Goal: Information Seeking & Learning: Compare options

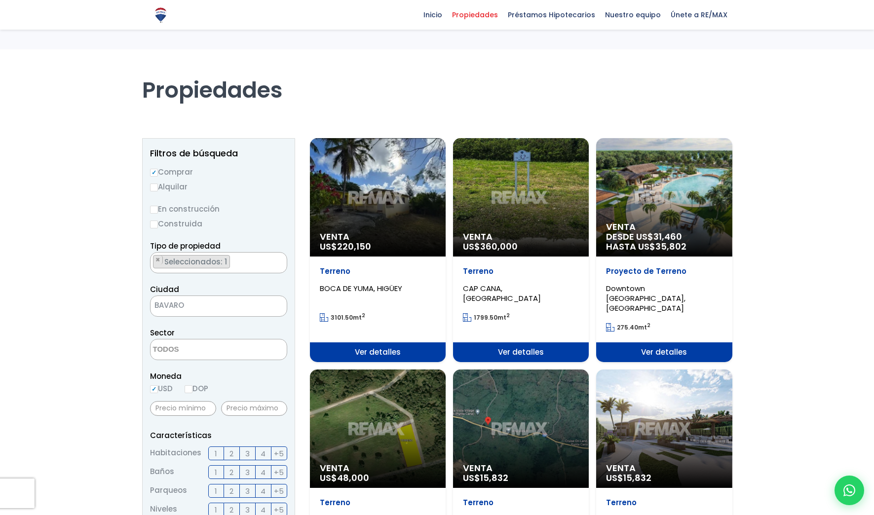
select select
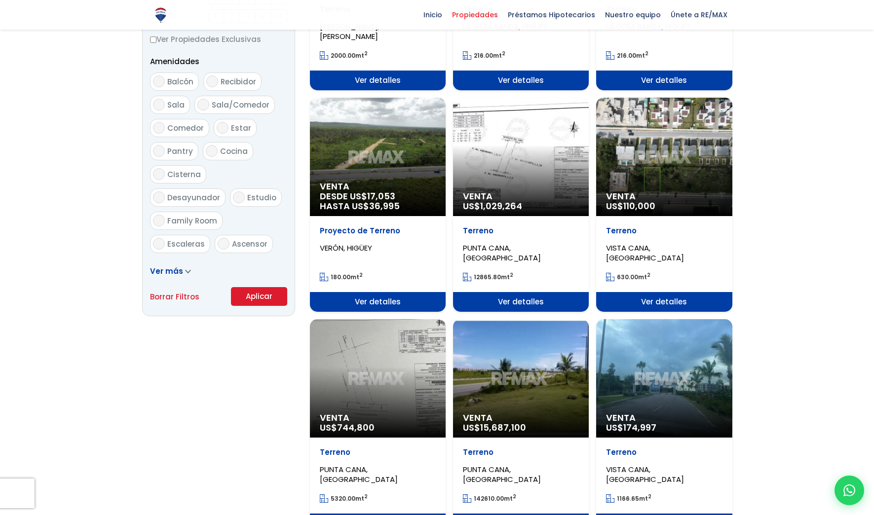
scroll to position [543, 0]
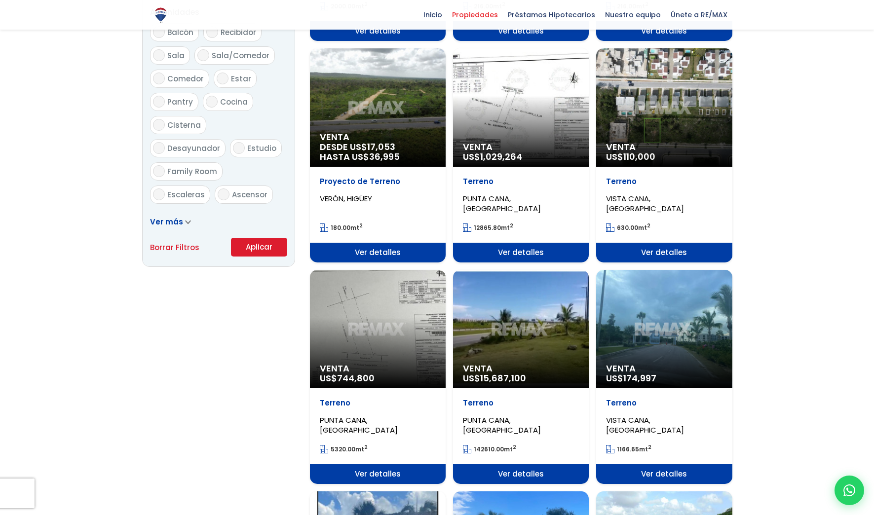
click at [654, 245] on span "Ver detalles" at bounding box center [664, 253] width 136 height 20
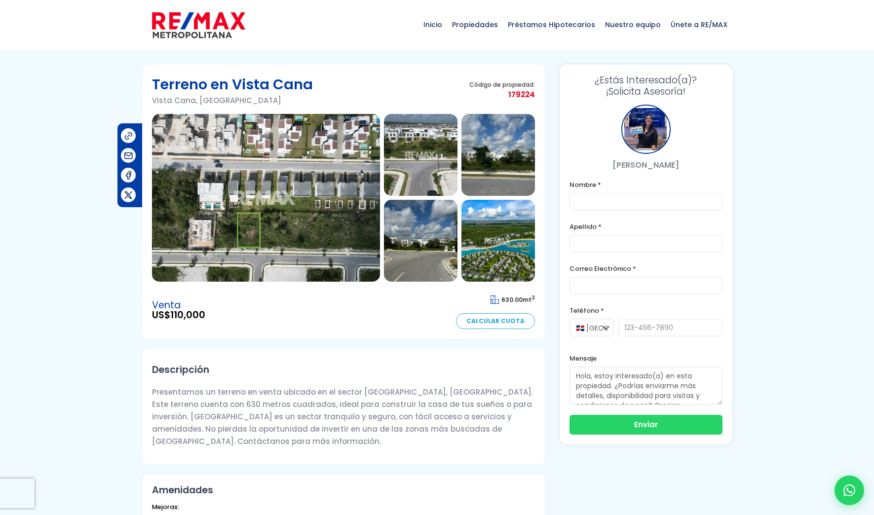
click at [262, 173] on img at bounding box center [266, 198] width 228 height 168
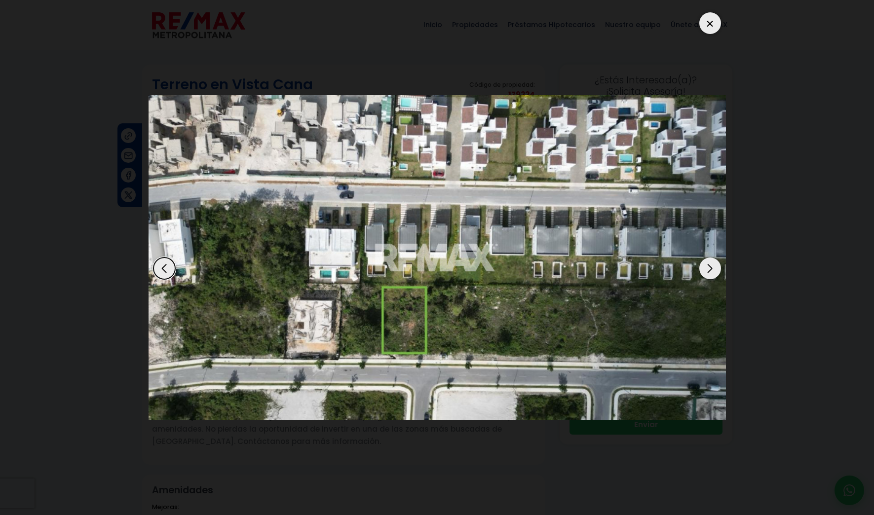
click at [708, 271] on div "Next slide" at bounding box center [710, 269] width 22 height 22
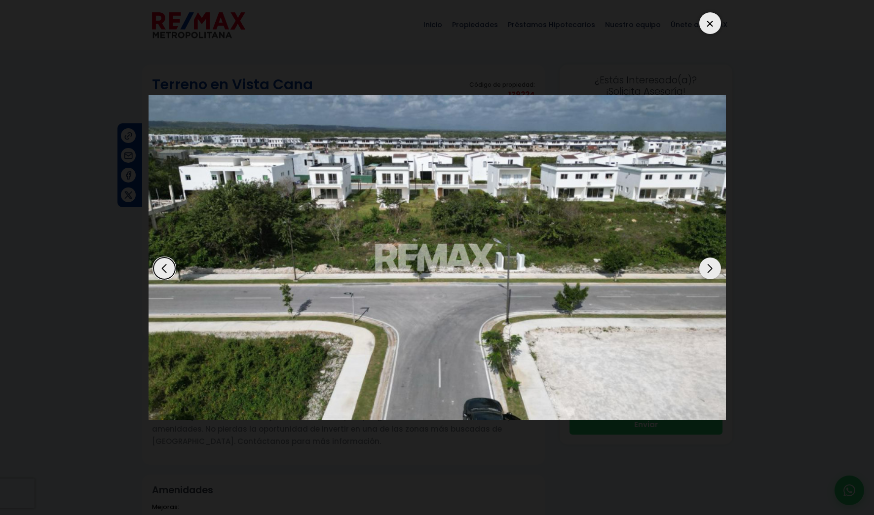
click at [709, 271] on div "Next slide" at bounding box center [710, 269] width 22 height 22
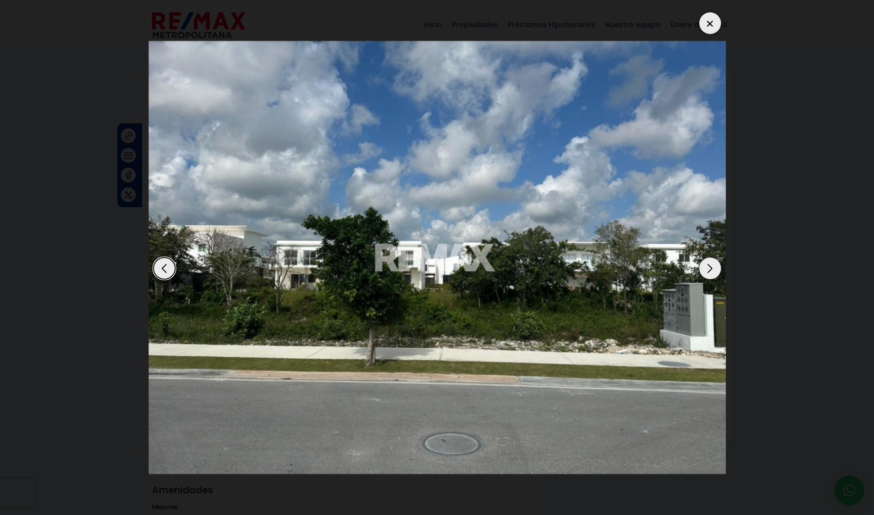
click at [709, 271] on div "Next slide" at bounding box center [710, 269] width 22 height 22
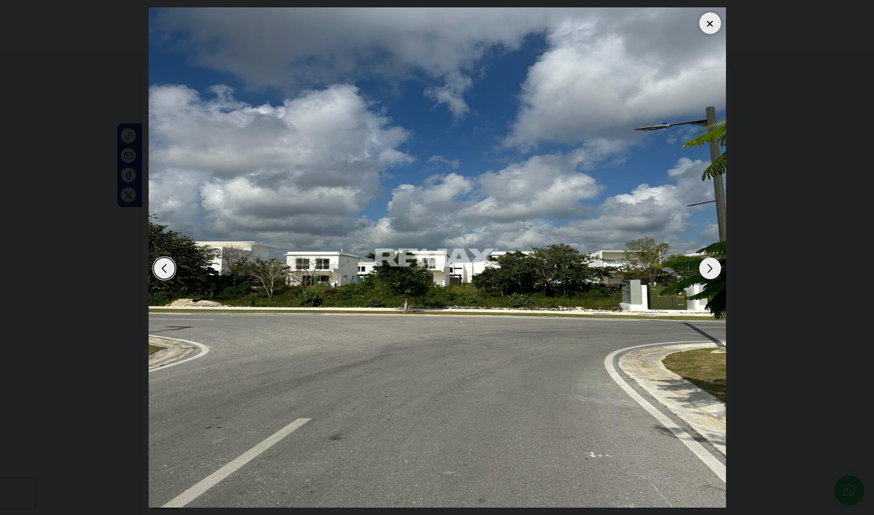
click at [709, 271] on div "Next slide" at bounding box center [710, 269] width 22 height 22
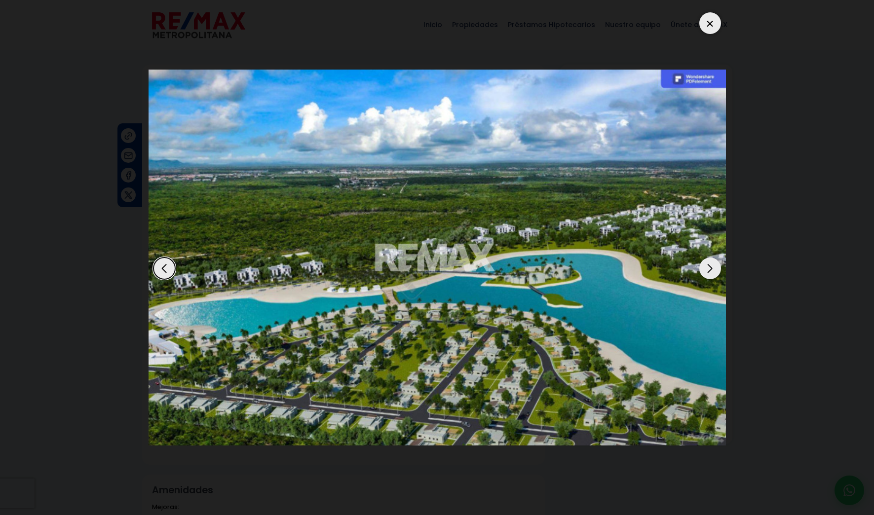
click at [709, 271] on div "Next slide" at bounding box center [710, 269] width 22 height 22
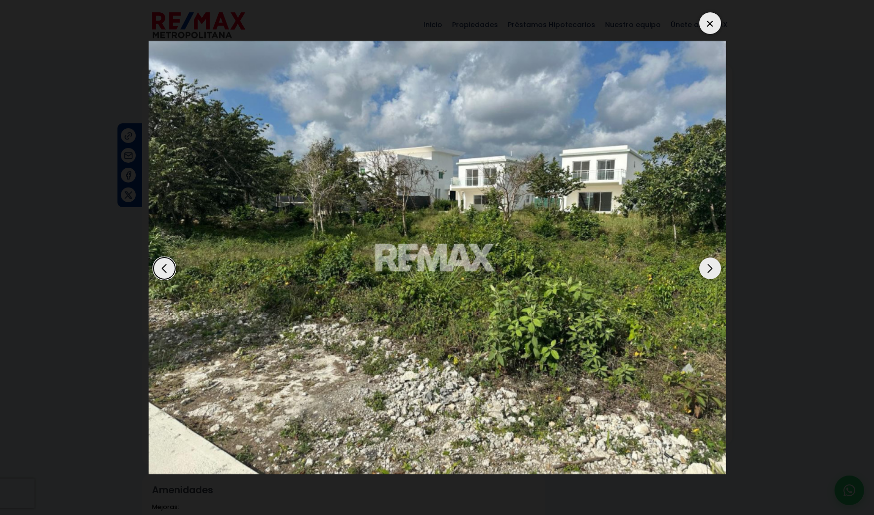
click at [709, 271] on div "Next slide" at bounding box center [710, 269] width 22 height 22
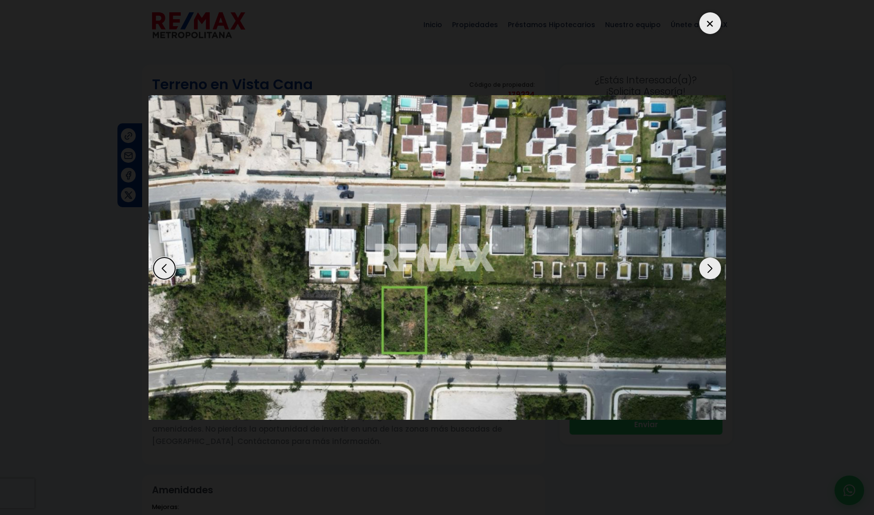
click at [711, 272] on div "Next slide" at bounding box center [710, 269] width 22 height 22
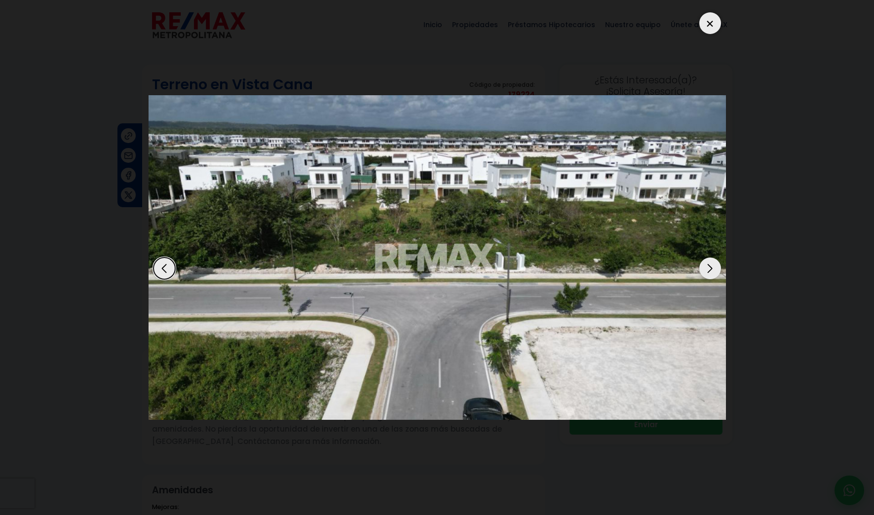
click at [711, 272] on div "Next slide" at bounding box center [710, 269] width 22 height 22
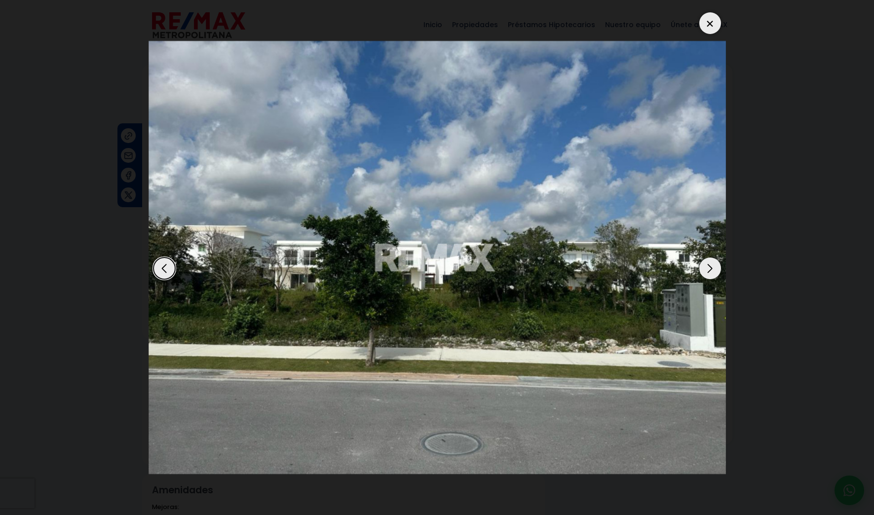
click at [711, 272] on div "Next slide" at bounding box center [710, 269] width 22 height 22
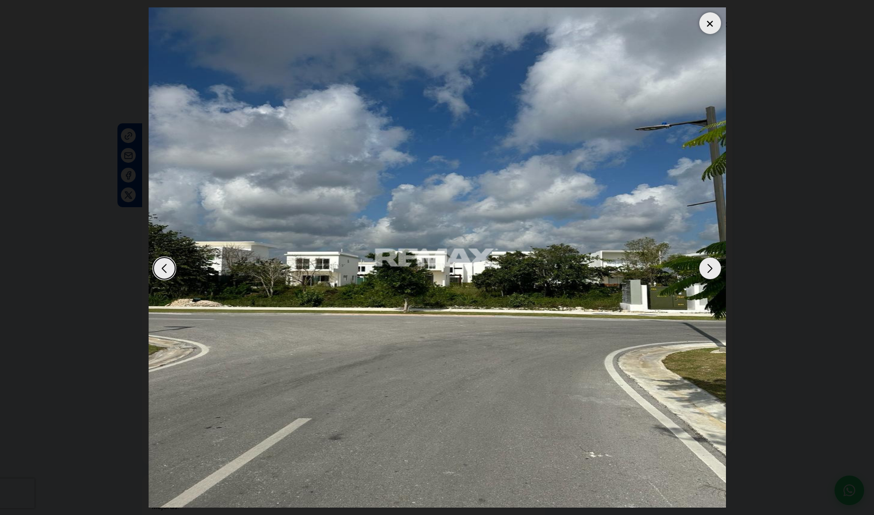
click at [711, 272] on div "Next slide" at bounding box center [710, 269] width 22 height 22
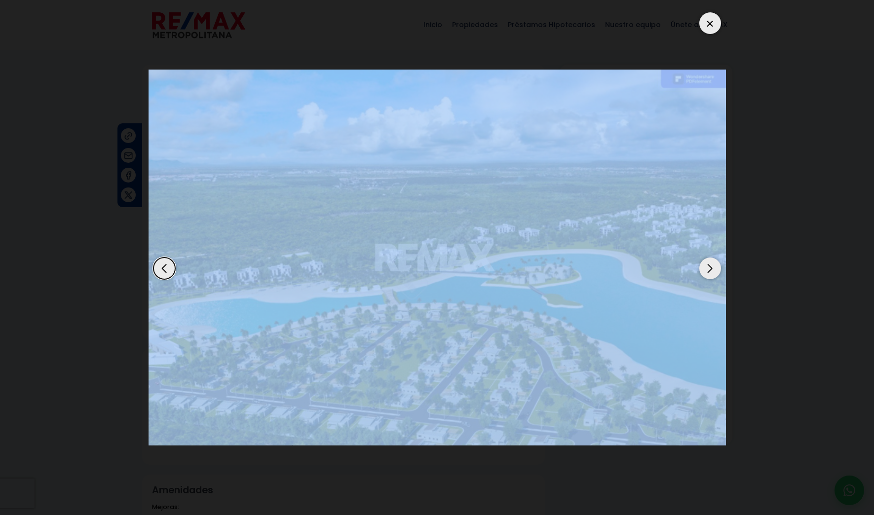
click at [711, 272] on div "Next slide" at bounding box center [710, 269] width 22 height 22
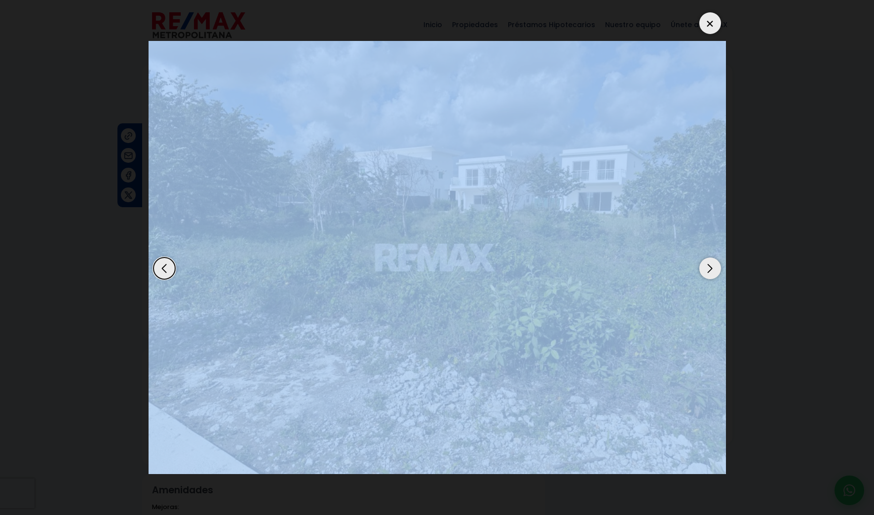
click at [711, 272] on div "Next slide" at bounding box center [710, 269] width 22 height 22
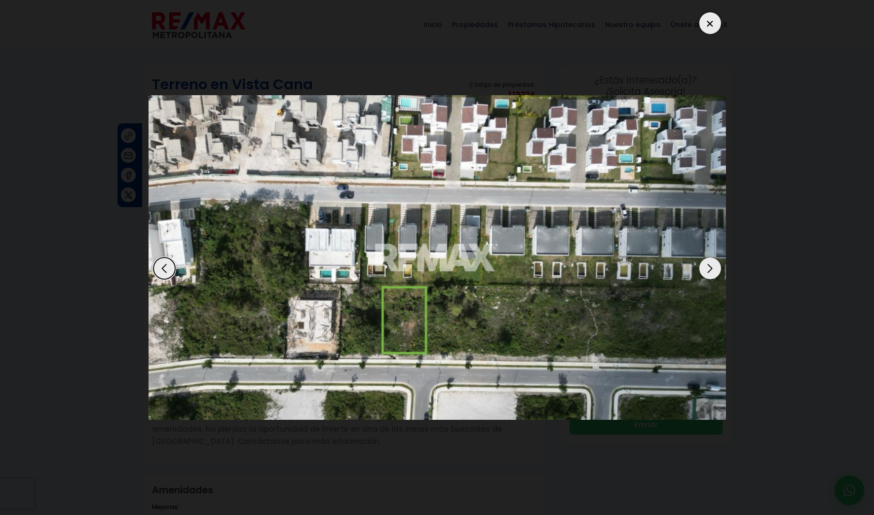
click at [711, 272] on div "Next slide" at bounding box center [710, 269] width 22 height 22
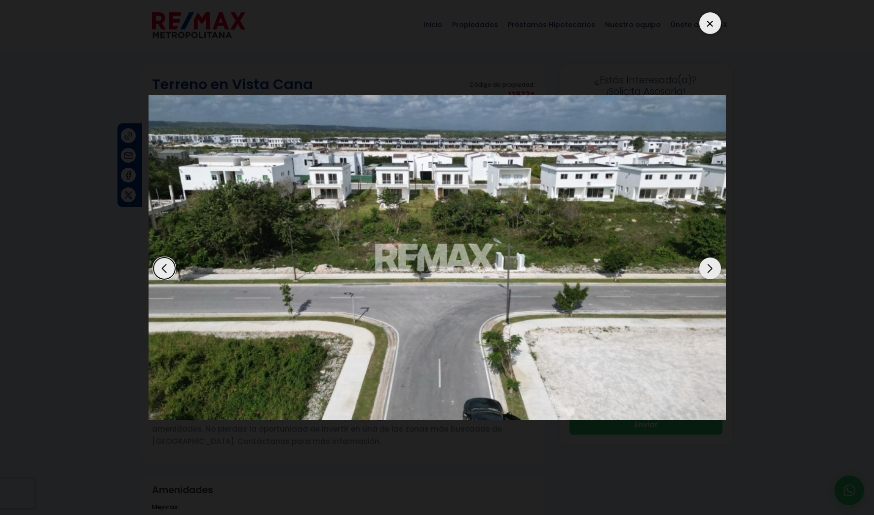
click at [707, 26] on div at bounding box center [710, 23] width 22 height 22
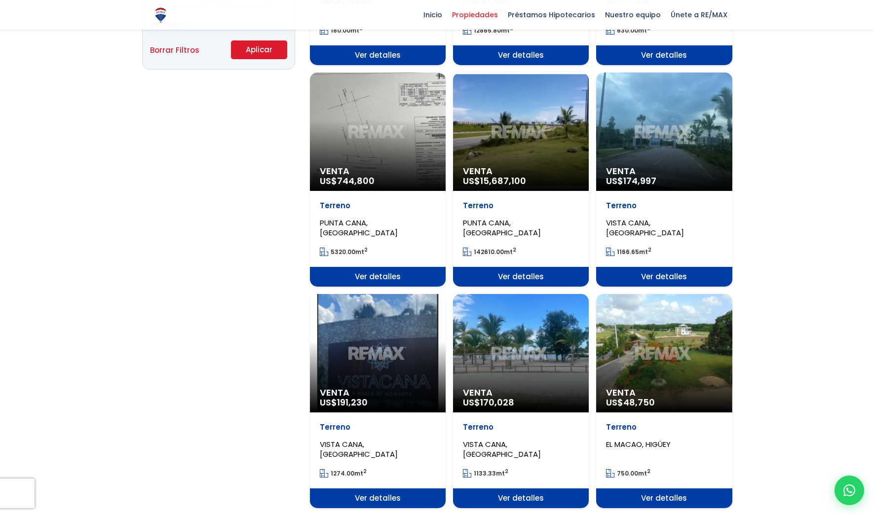
scroll to position [790, 0]
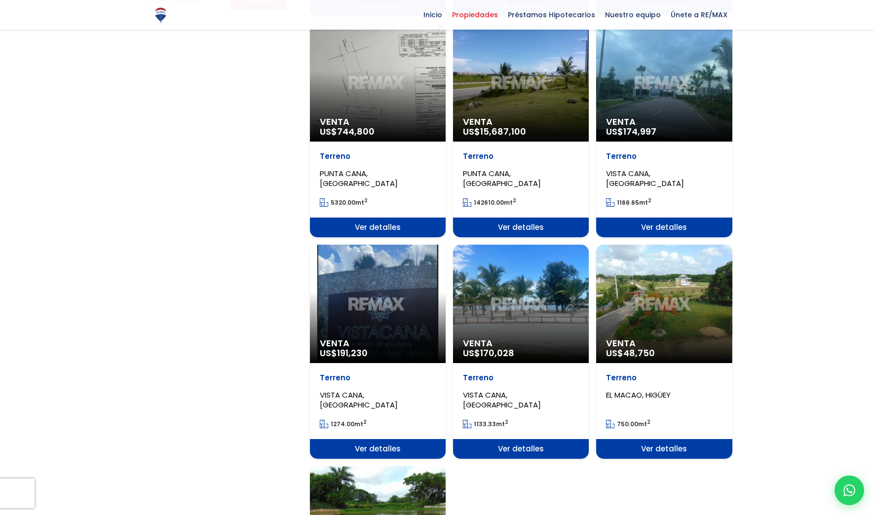
click at [383, 301] on div "Venta US$ 191,230" at bounding box center [378, 304] width 136 height 118
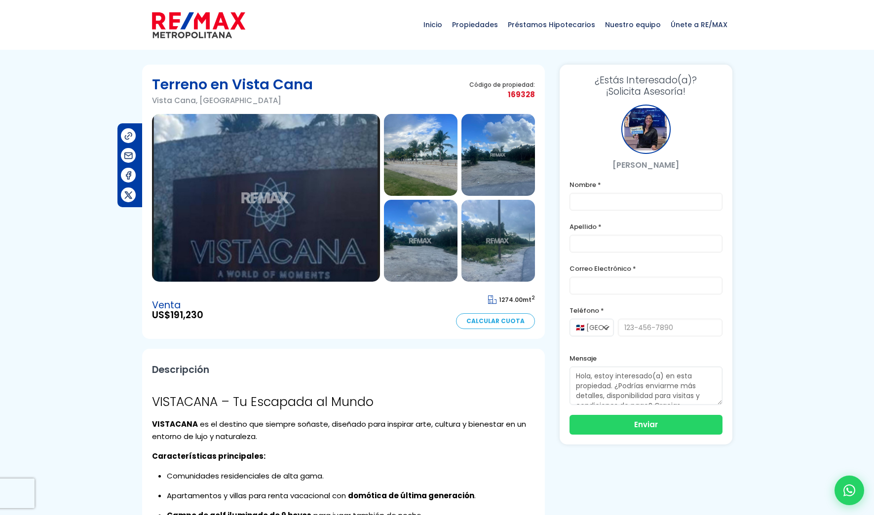
scroll to position [99, 0]
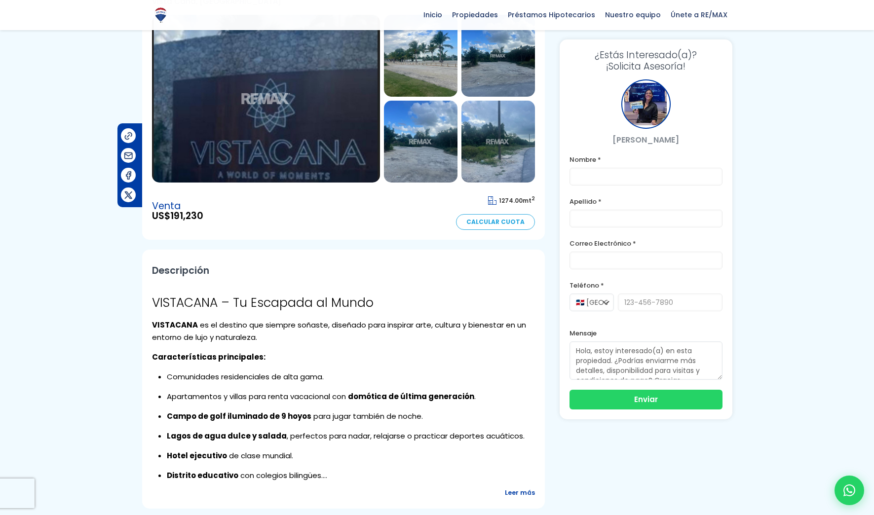
click at [432, 63] on img at bounding box center [421, 56] width 74 height 82
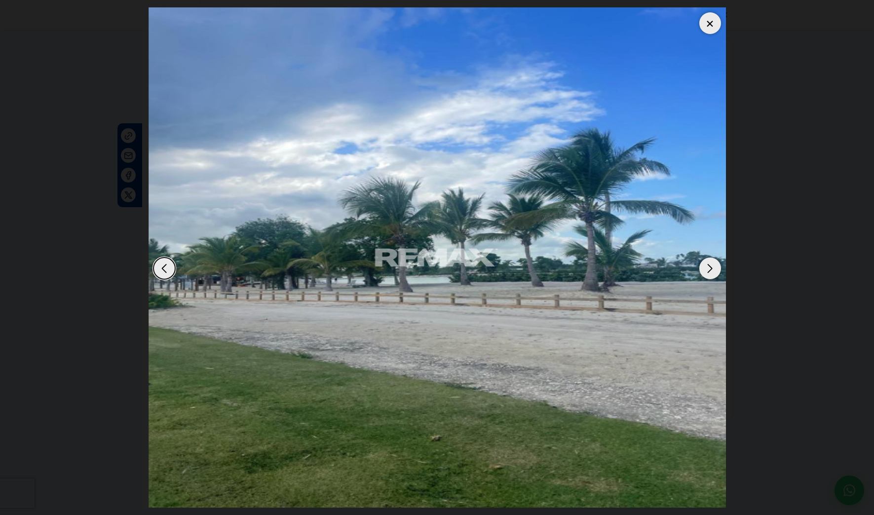
click at [713, 270] on div "Next slide" at bounding box center [710, 269] width 22 height 22
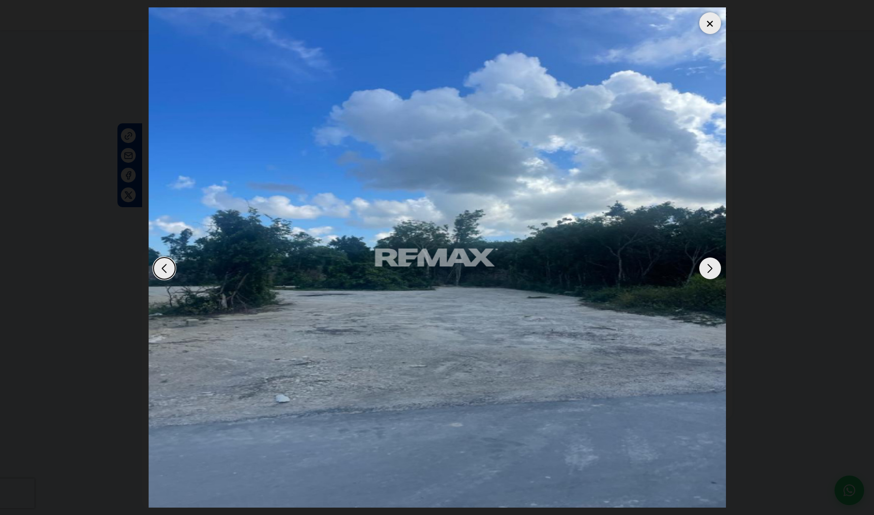
click at [713, 270] on div "Next slide" at bounding box center [710, 269] width 22 height 22
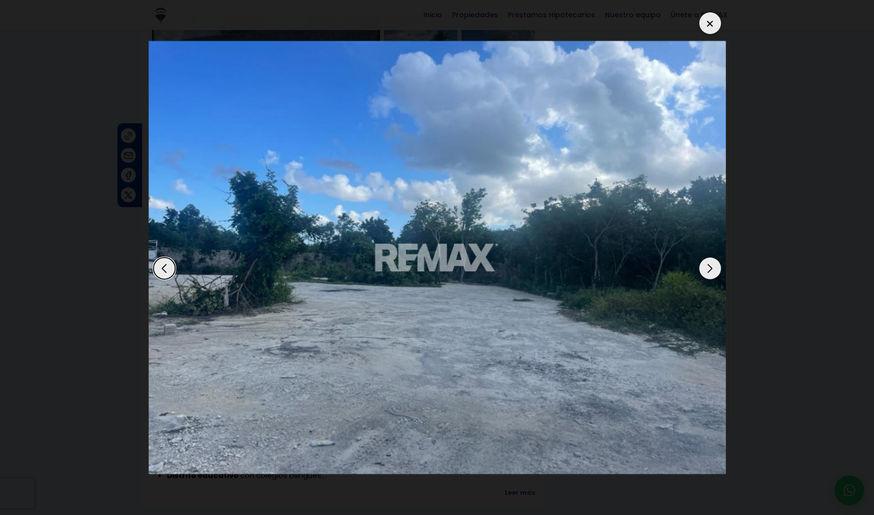
click at [713, 270] on div "Next slide" at bounding box center [710, 269] width 22 height 22
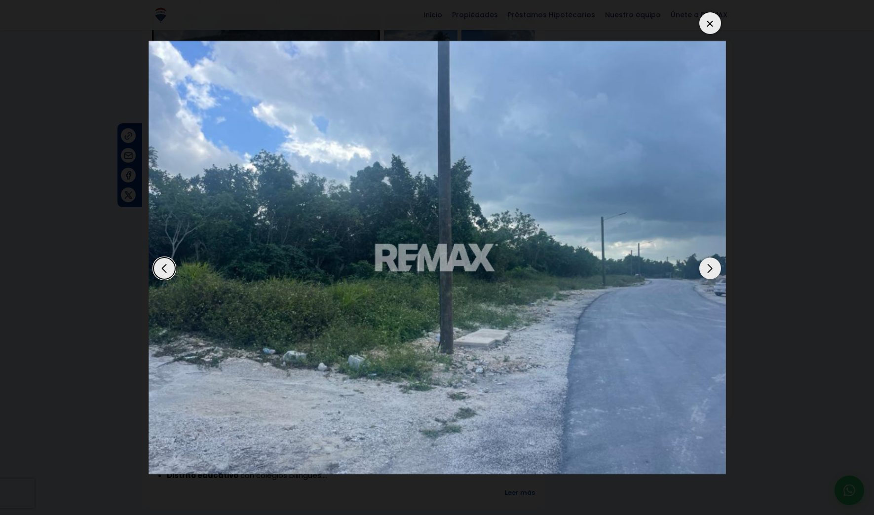
click at [713, 270] on div "Next slide" at bounding box center [710, 269] width 22 height 22
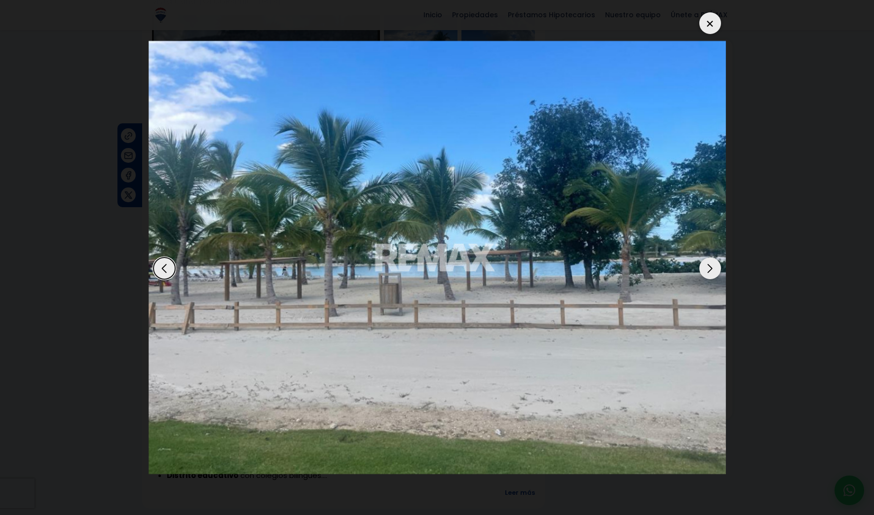
click at [713, 270] on div "Next slide" at bounding box center [710, 269] width 22 height 22
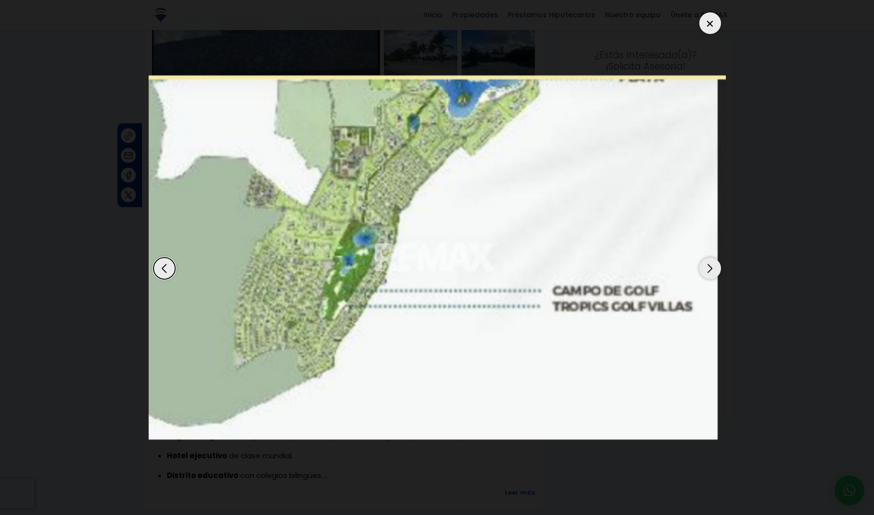
click at [707, 20] on div at bounding box center [710, 23] width 22 height 22
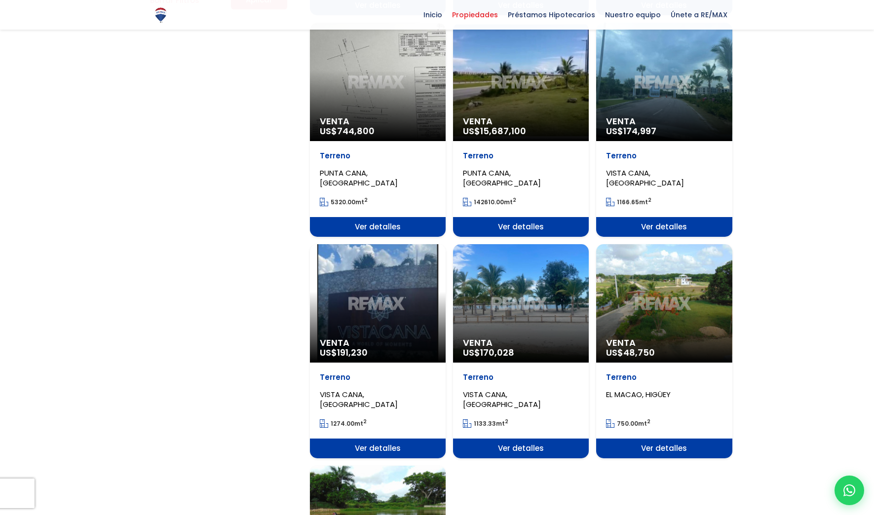
scroll to position [790, 0]
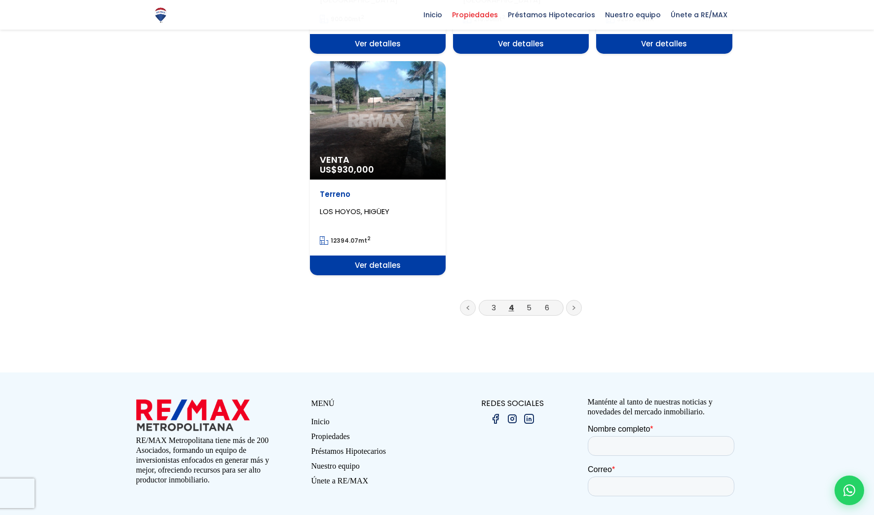
scroll to position [1185, 0]
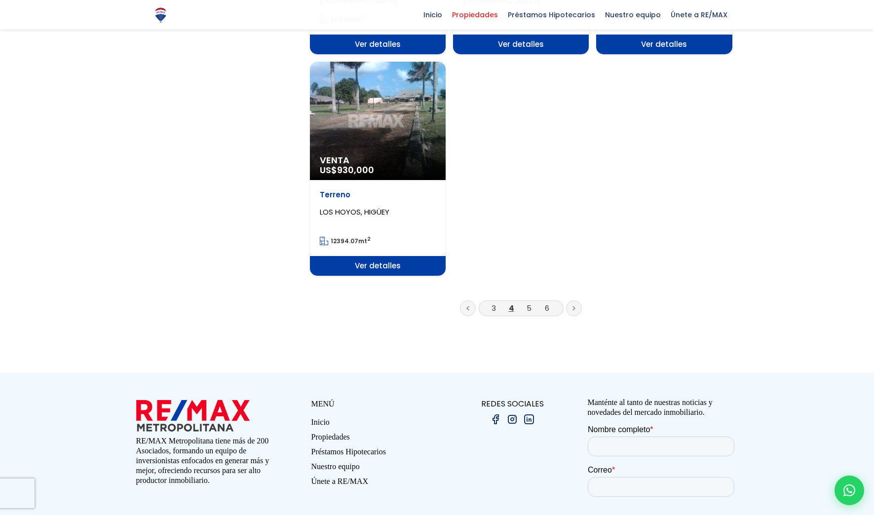
click at [526, 304] on li "5" at bounding box center [529, 308] width 16 height 12
click at [528, 309] on link "5" at bounding box center [529, 308] width 5 height 10
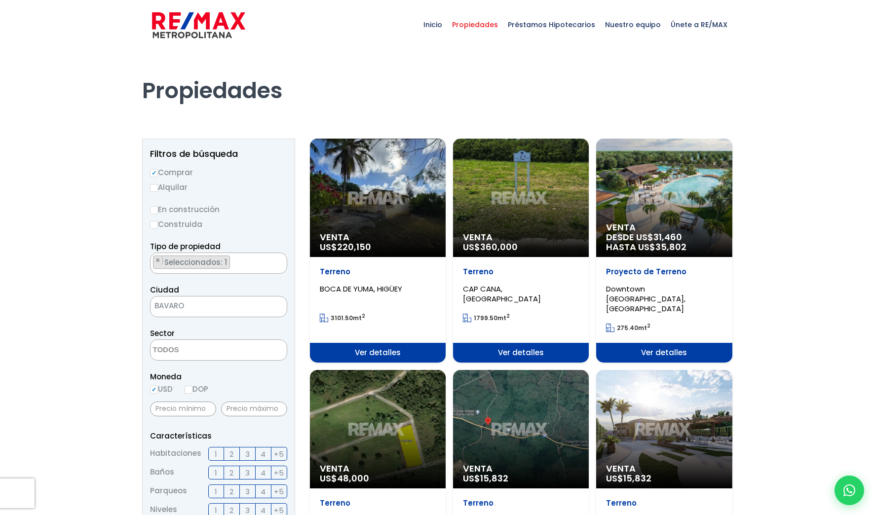
scroll to position [49, 0]
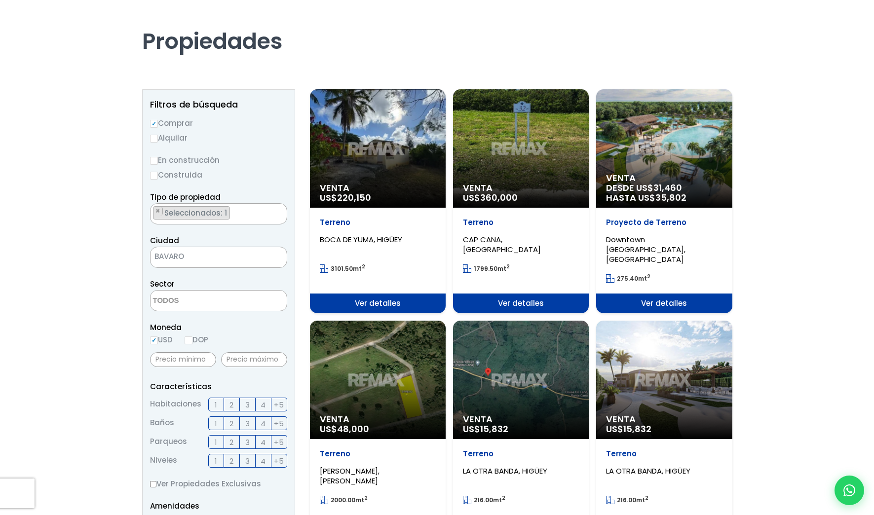
click at [532, 294] on span "Ver detalles" at bounding box center [521, 304] width 136 height 20
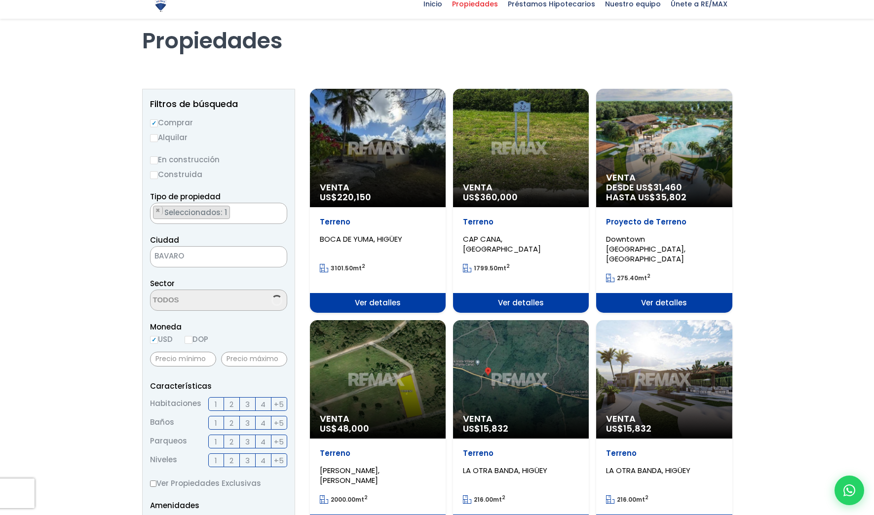
scroll to position [57, 0]
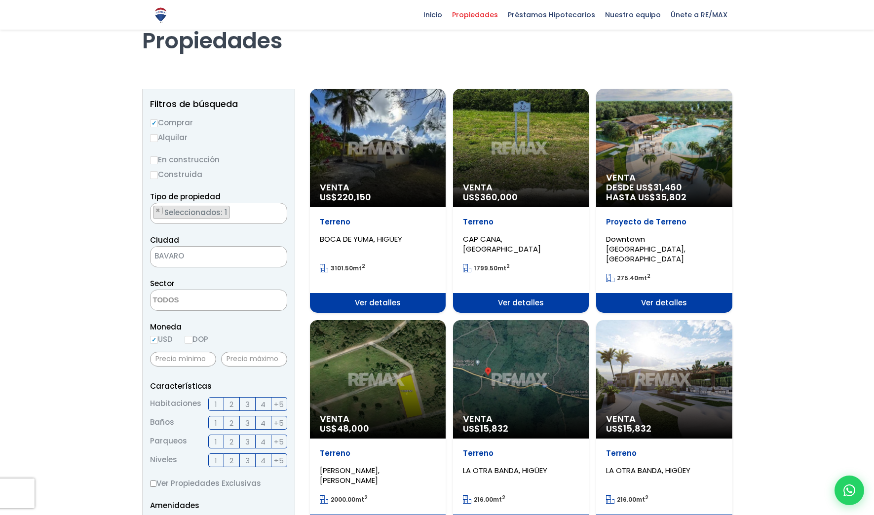
click at [662, 293] on span "Ver detalles" at bounding box center [664, 303] width 136 height 20
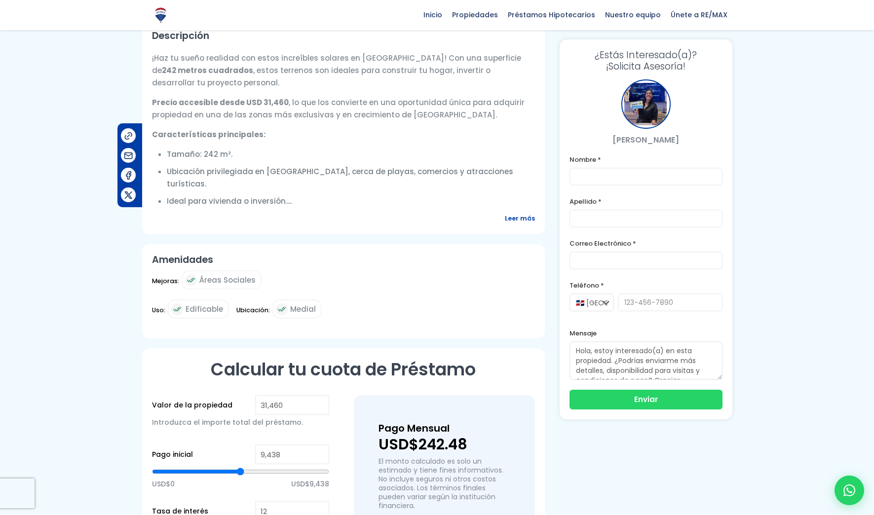
scroll to position [296, 0]
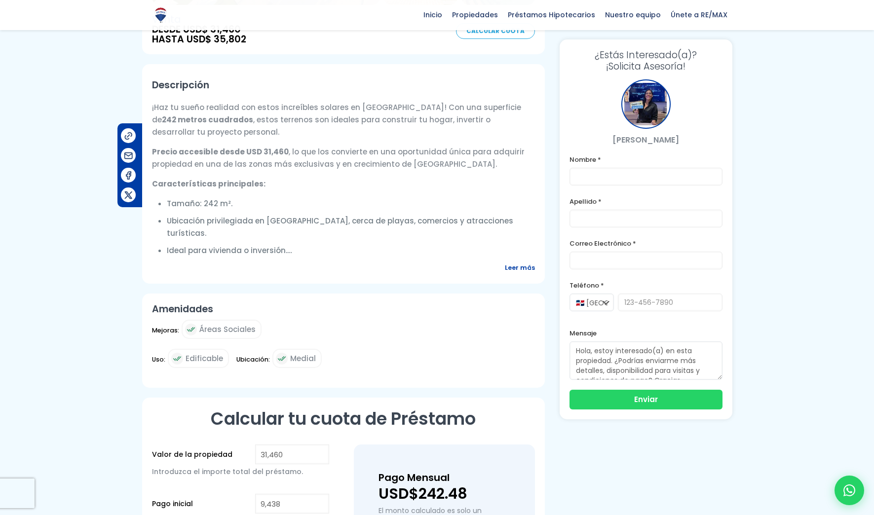
click at [516, 262] on span "Leer más" at bounding box center [520, 268] width 30 height 12
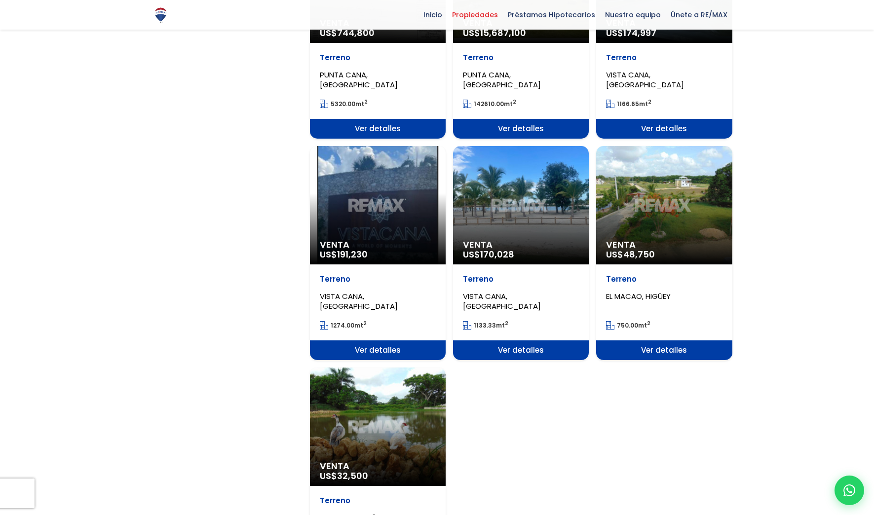
scroll to position [1037, 0]
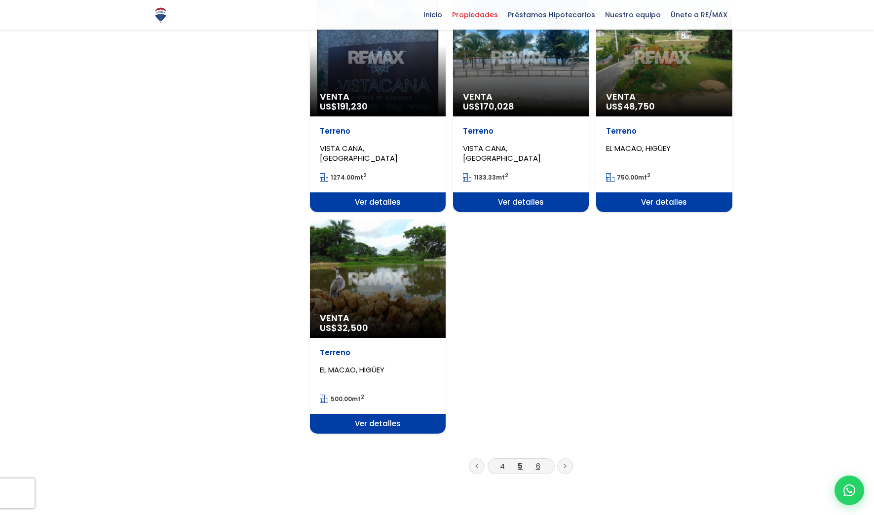
click at [540, 461] on link "6" at bounding box center [538, 466] width 4 height 10
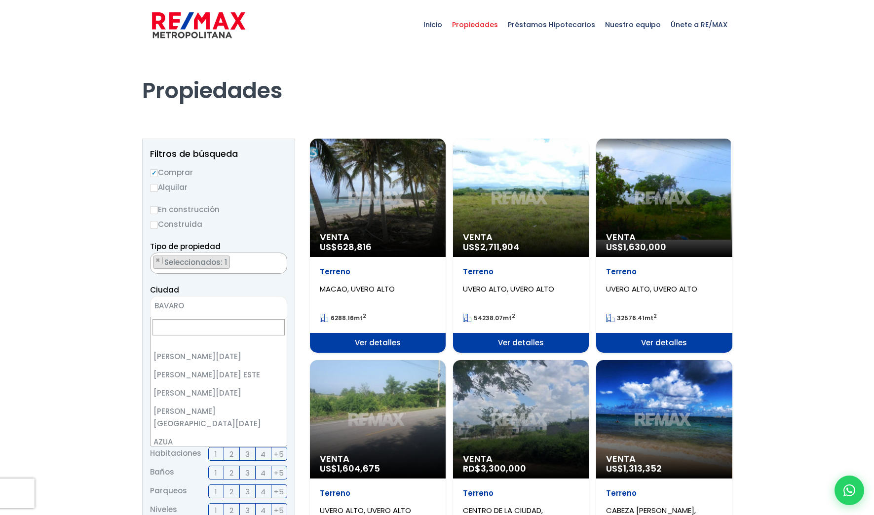
click at [195, 304] on span "BAVARO" at bounding box center [207, 306] width 112 height 14
select select "434"
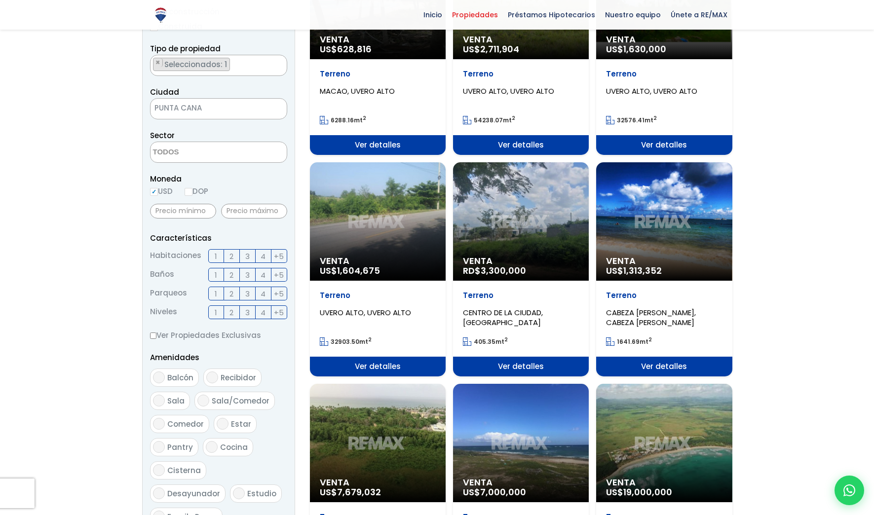
scroll to position [444, 0]
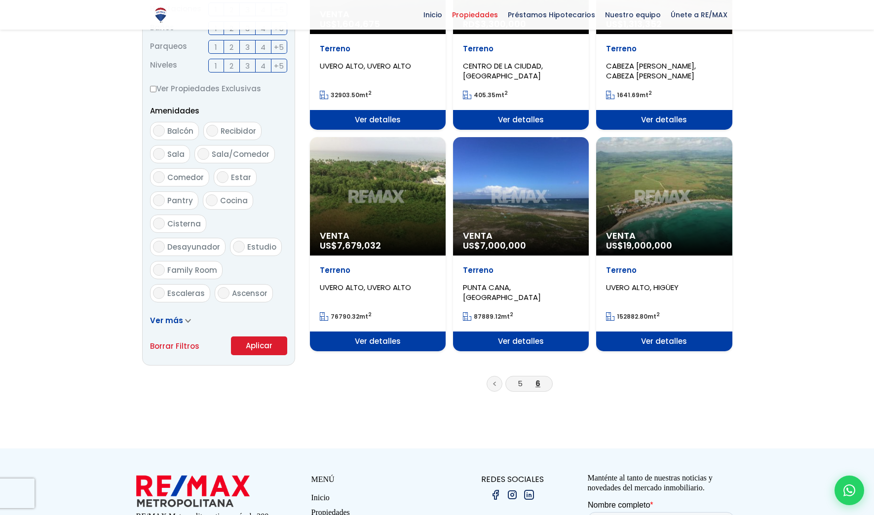
click at [277, 342] on button "Aplicar" at bounding box center [259, 346] width 56 height 19
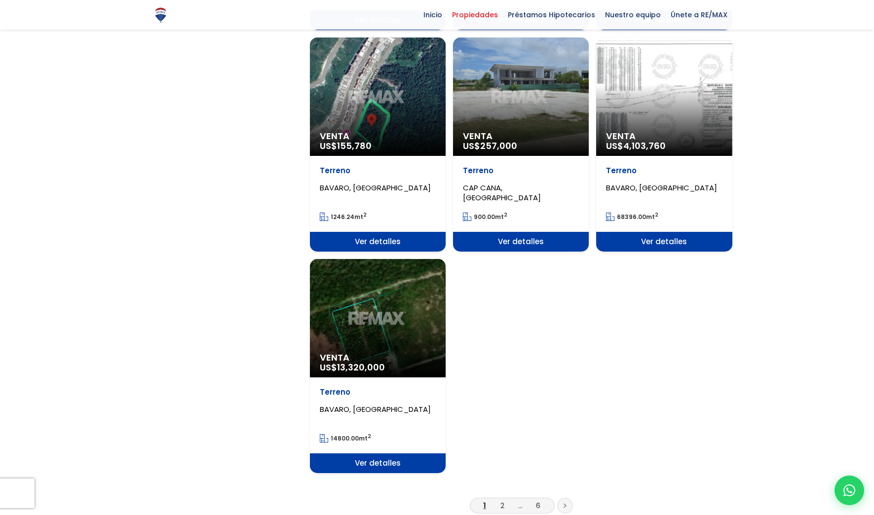
scroll to position [1086, 0]
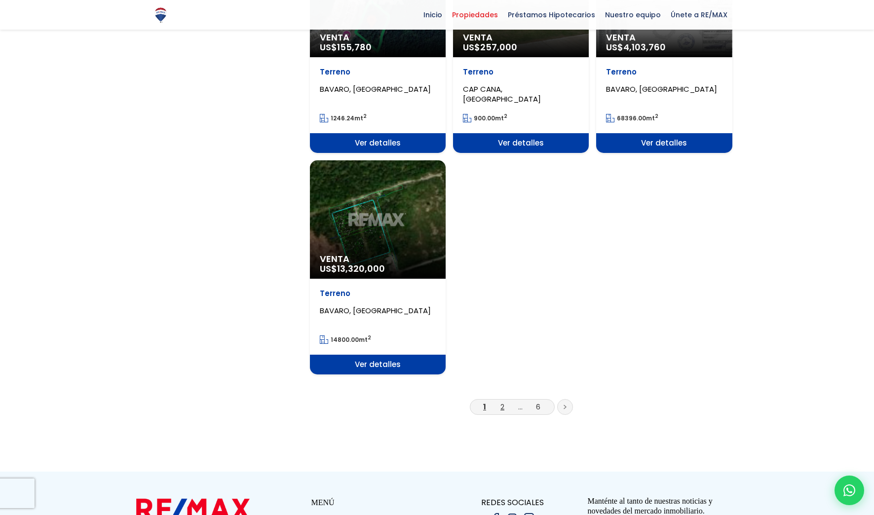
click at [502, 405] on link "2" at bounding box center [503, 407] width 4 height 10
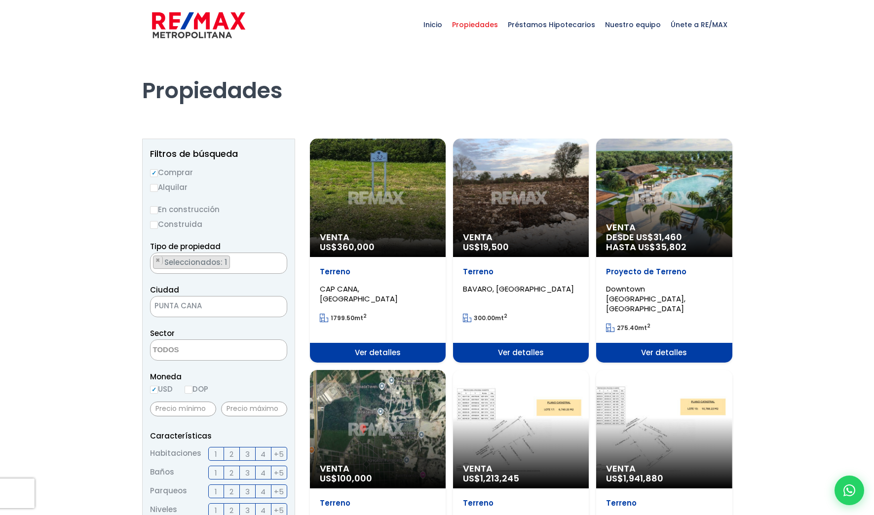
scroll to position [99, 0]
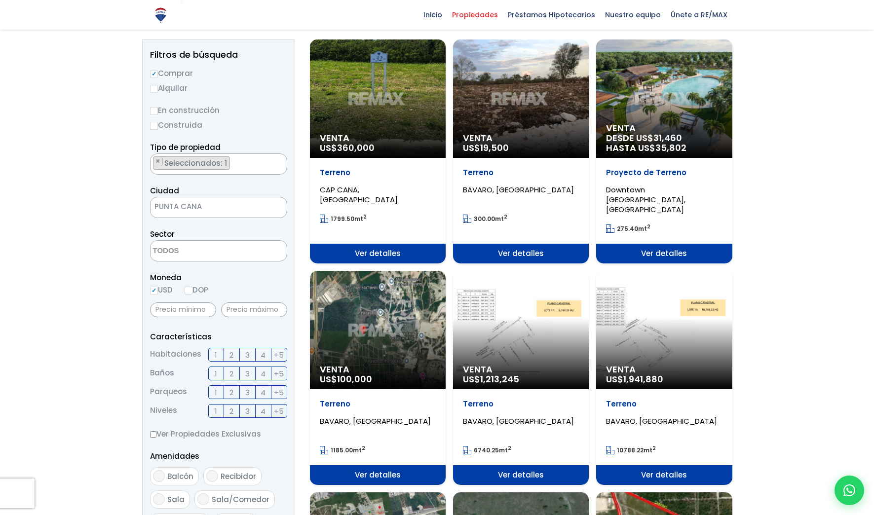
click at [357, 315] on div "Venta US$ 100,000" at bounding box center [378, 330] width 136 height 118
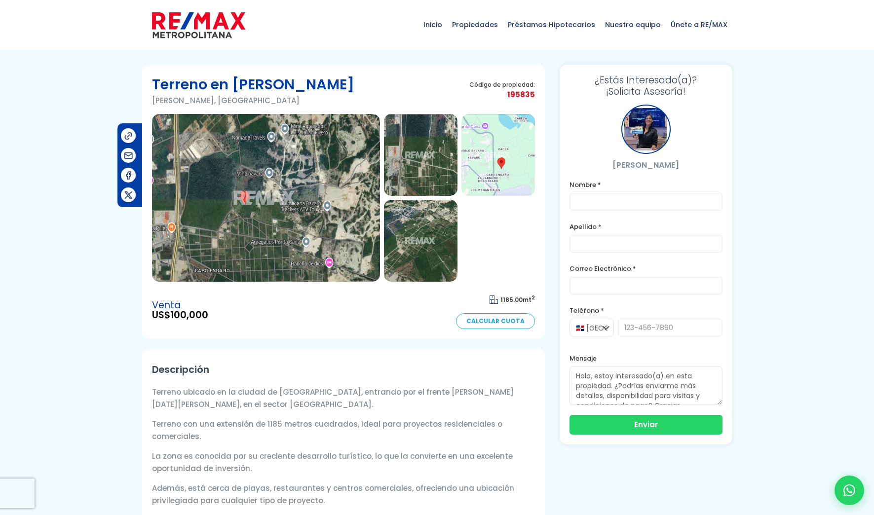
click at [265, 184] on img at bounding box center [266, 198] width 228 height 168
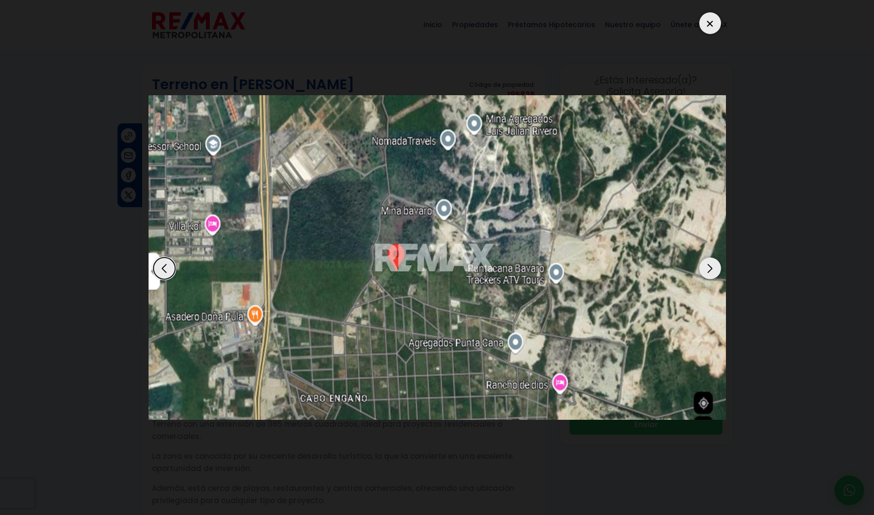
click at [710, 270] on div "Next slide" at bounding box center [710, 269] width 22 height 22
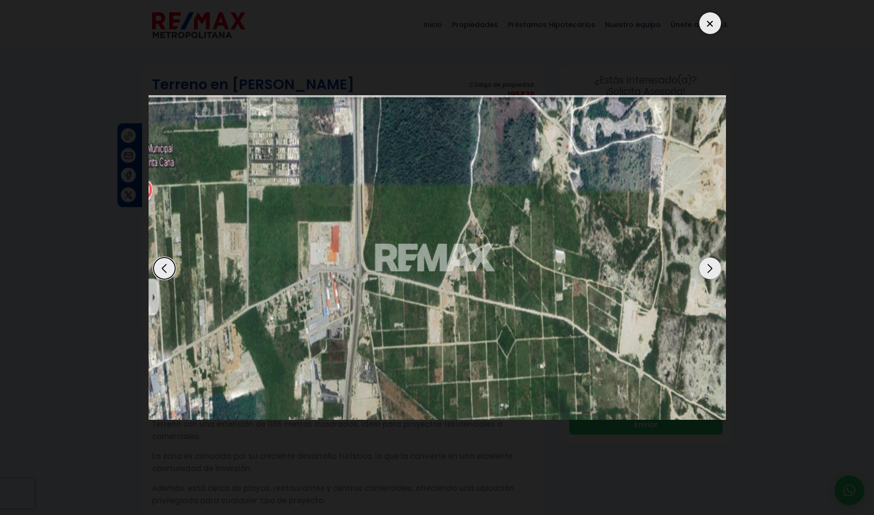
click at [710, 270] on div "Next slide" at bounding box center [710, 269] width 22 height 22
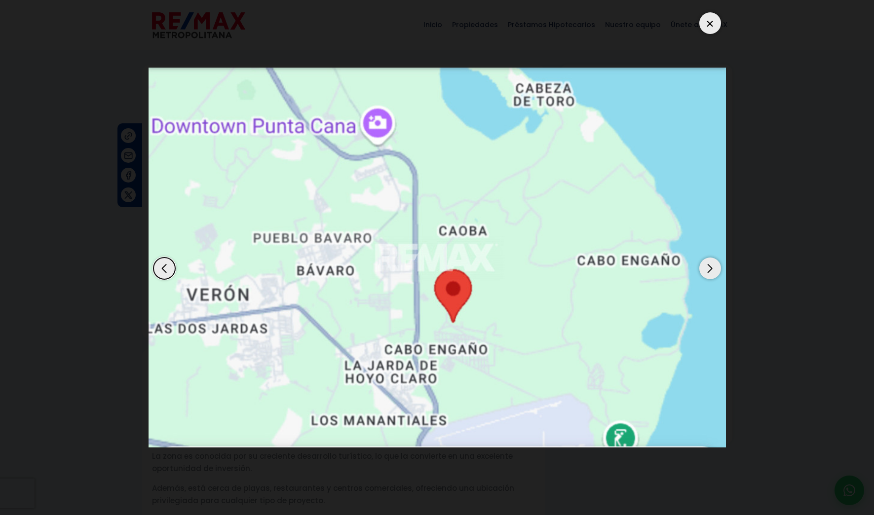
click at [708, 20] on div at bounding box center [710, 23] width 22 height 22
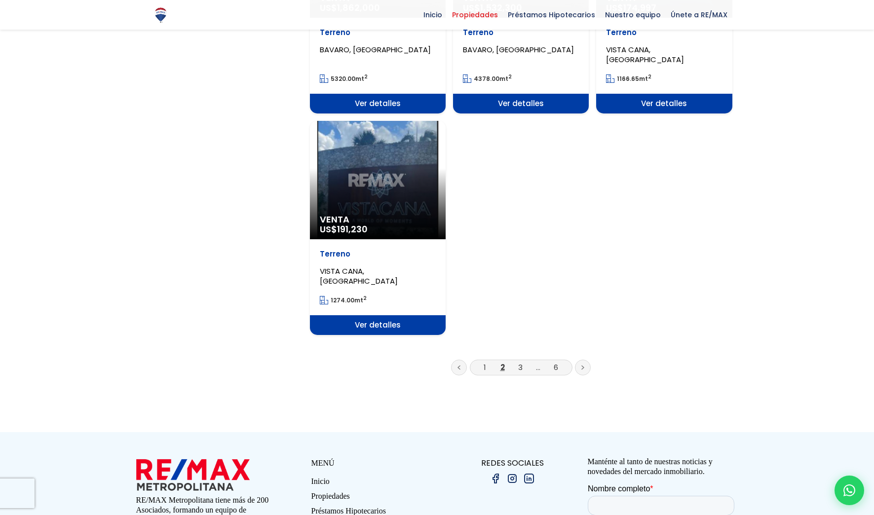
scroll to position [1185, 0]
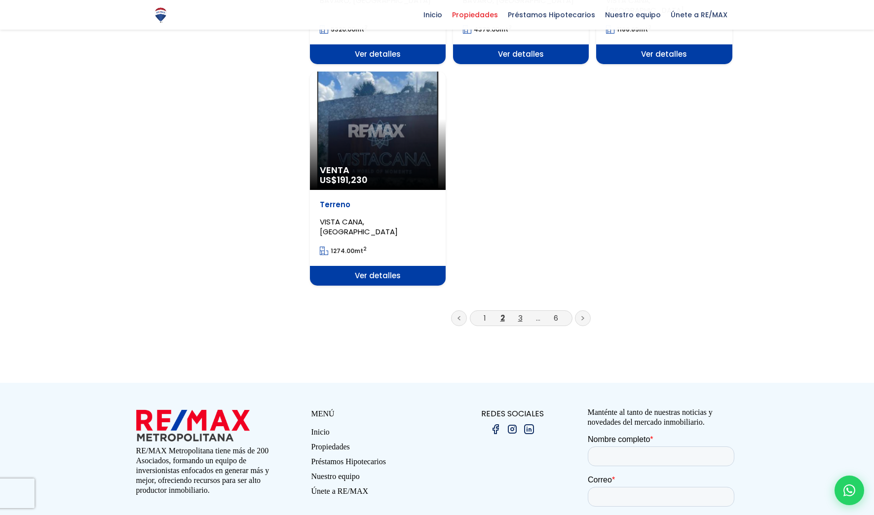
click at [519, 313] on link "3" at bounding box center [520, 318] width 4 height 10
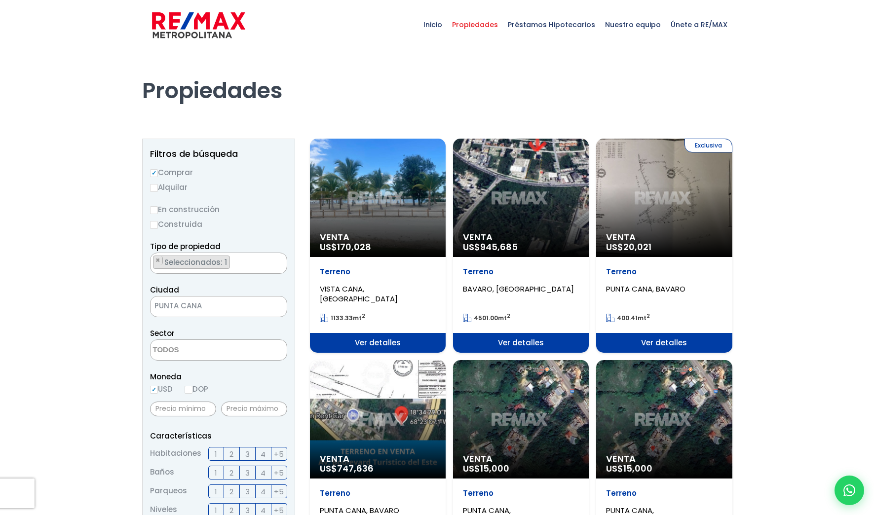
click at [481, 348] on span "Ver detalles" at bounding box center [521, 343] width 136 height 20
click at [483, 342] on span "Ver detalles" at bounding box center [521, 343] width 136 height 20
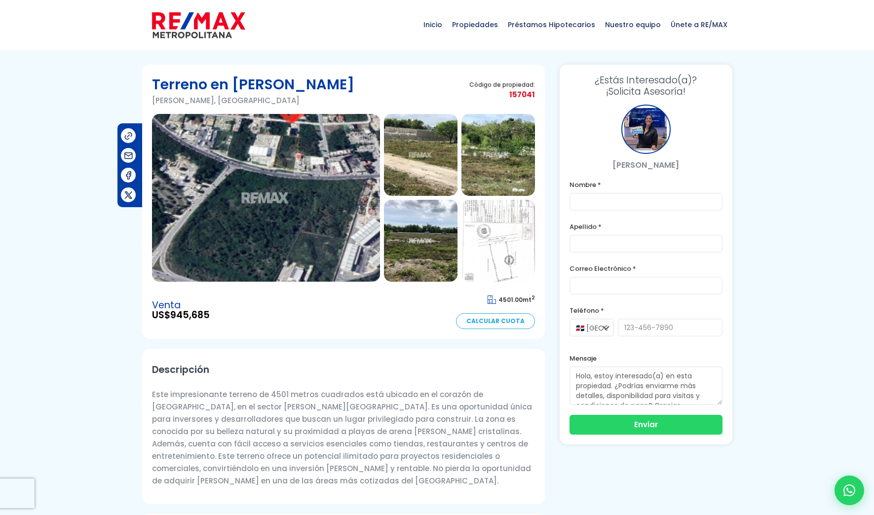
click at [330, 193] on img at bounding box center [266, 198] width 228 height 168
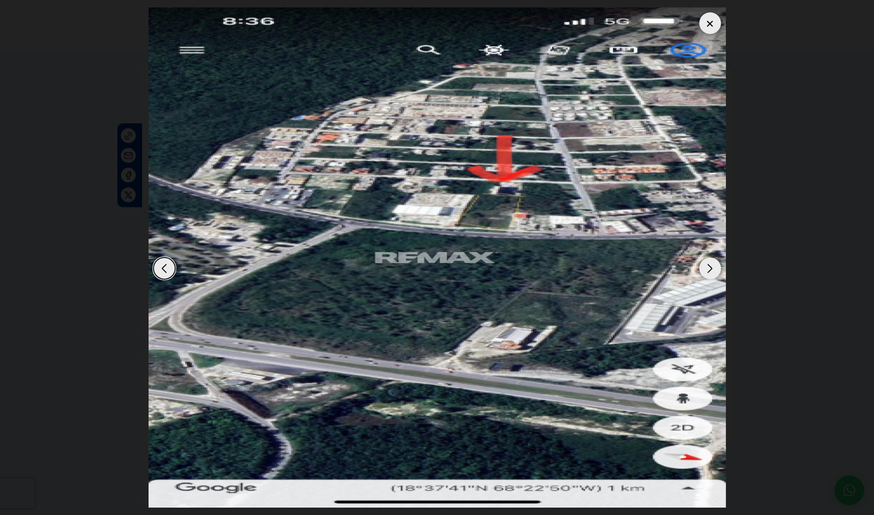
click at [707, 269] on div "Next slide" at bounding box center [710, 269] width 22 height 22
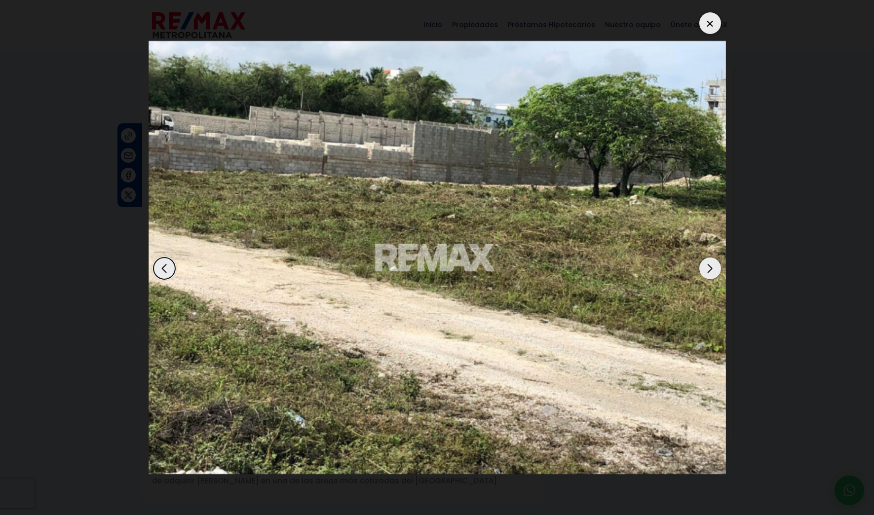
click at [707, 269] on div "Next slide" at bounding box center [710, 269] width 22 height 22
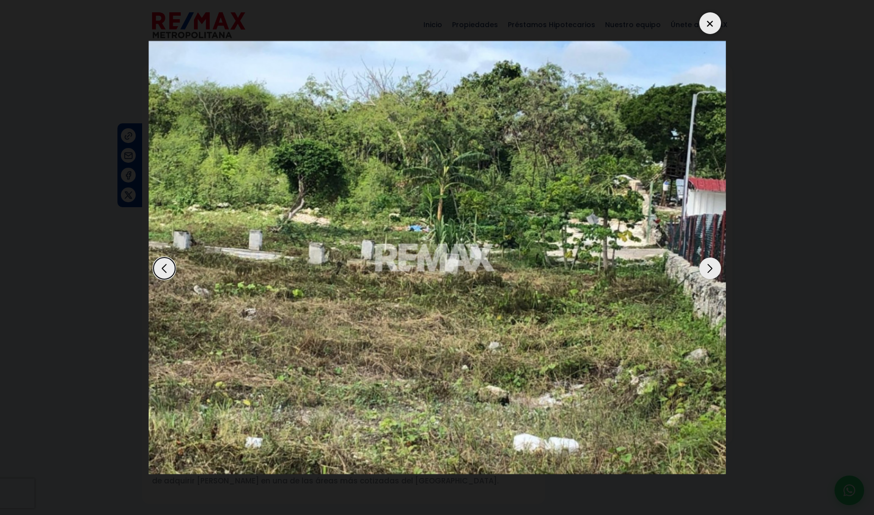
click at [707, 269] on div "Next slide" at bounding box center [710, 269] width 22 height 22
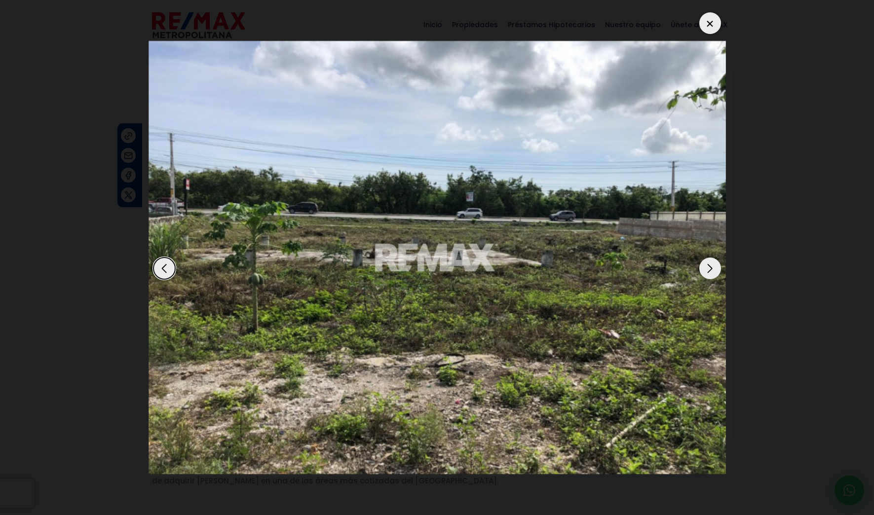
click at [708, 269] on div "Next slide" at bounding box center [710, 269] width 22 height 22
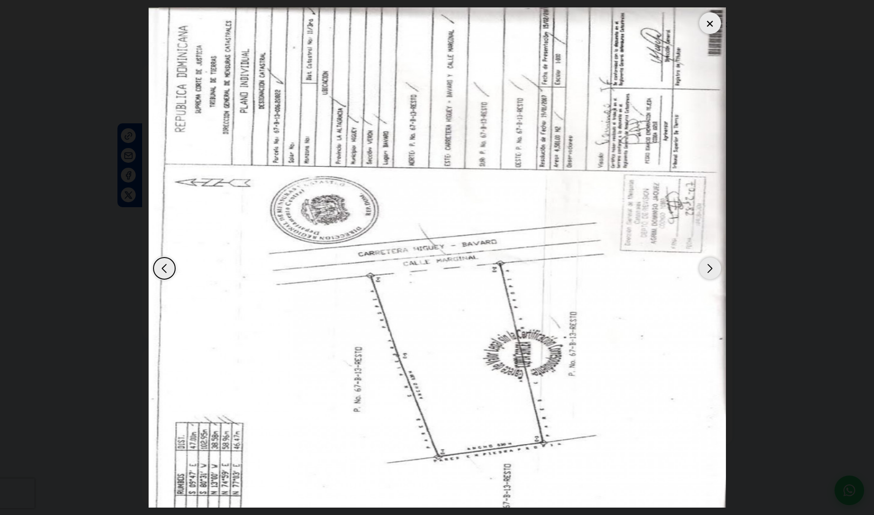
click at [707, 266] on div "Next slide" at bounding box center [710, 269] width 22 height 22
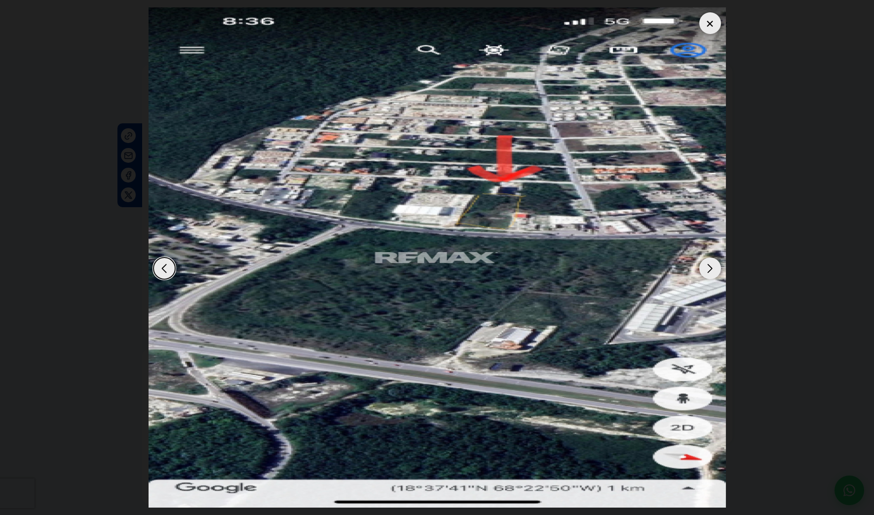
click at [706, 18] on div at bounding box center [710, 23] width 22 height 22
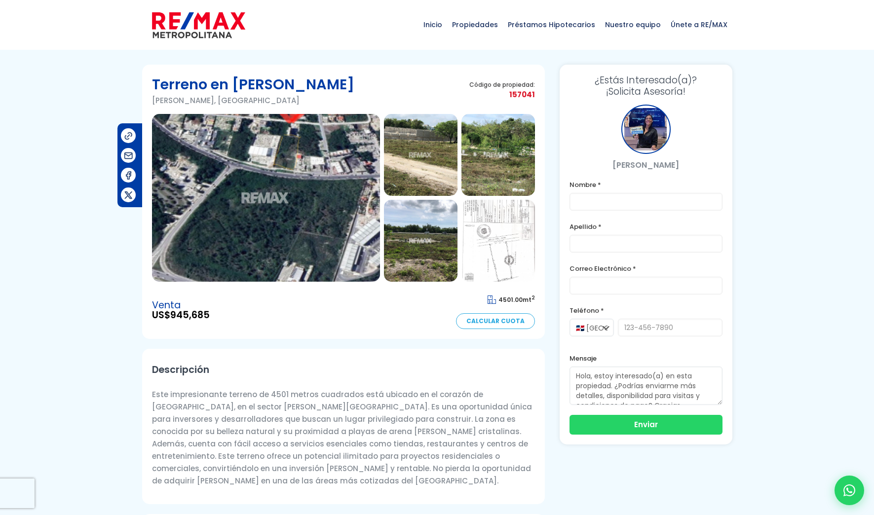
click at [253, 170] on img at bounding box center [266, 198] width 228 height 168
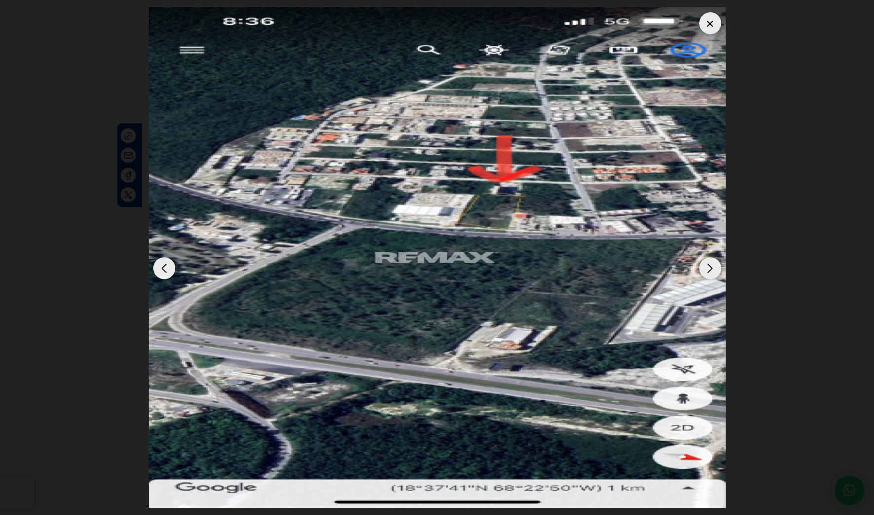
click at [709, 19] on div at bounding box center [710, 23] width 22 height 22
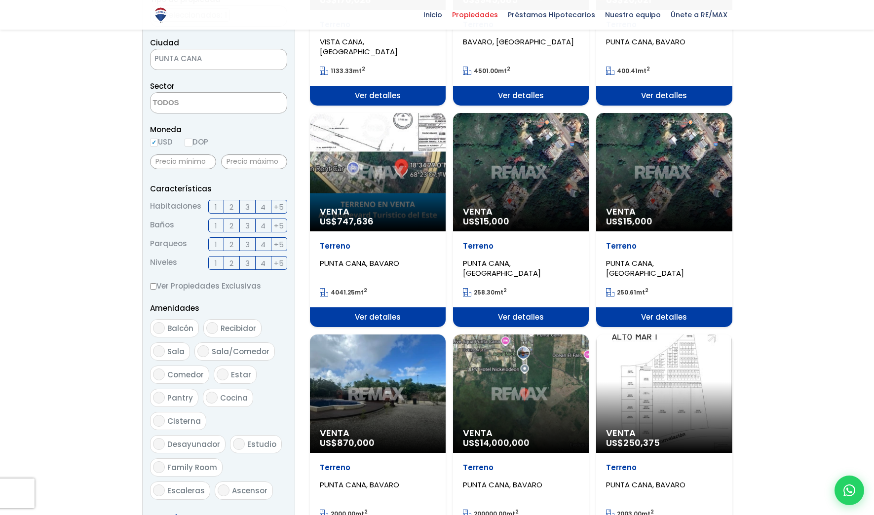
scroll to position [395, 0]
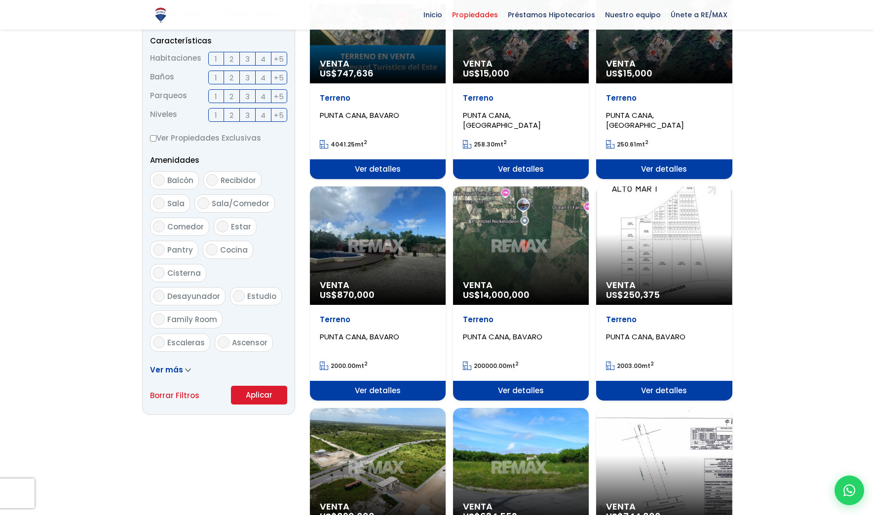
click at [621, 395] on span "Ver detalles" at bounding box center [664, 391] width 136 height 20
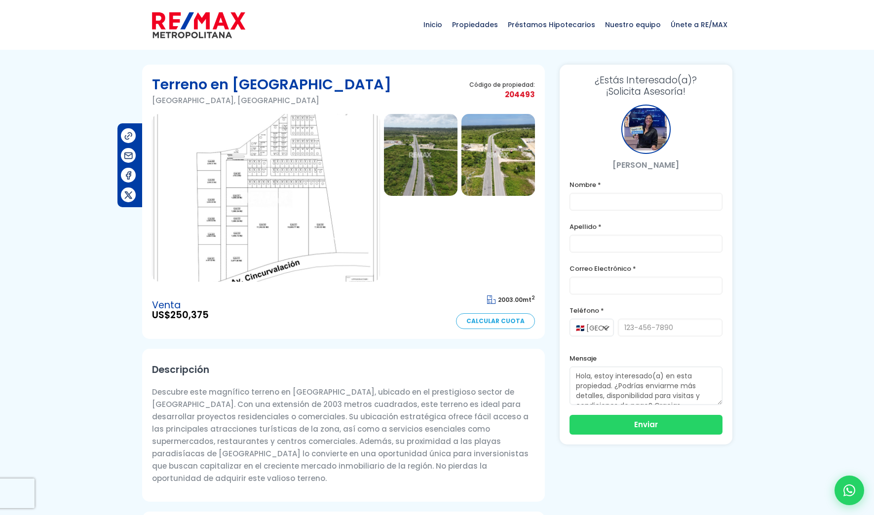
click at [422, 164] on img at bounding box center [421, 155] width 74 height 82
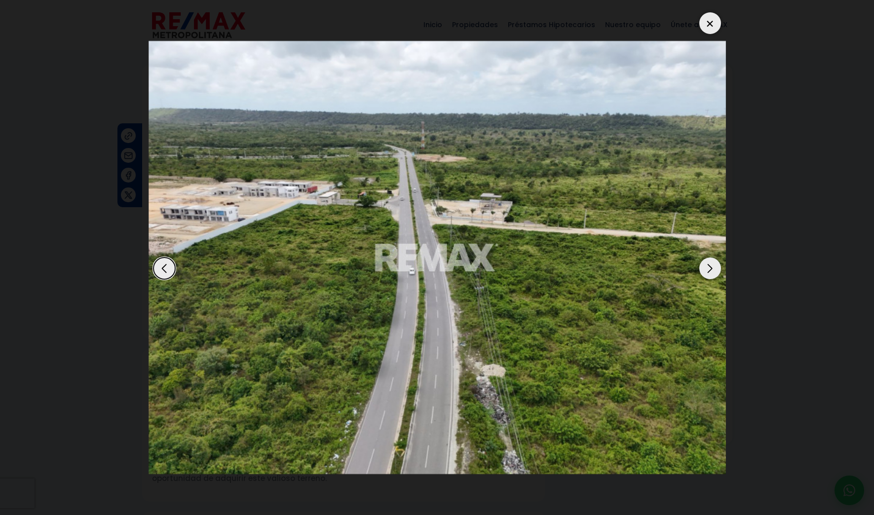
click at [710, 266] on div "Next slide" at bounding box center [710, 269] width 22 height 22
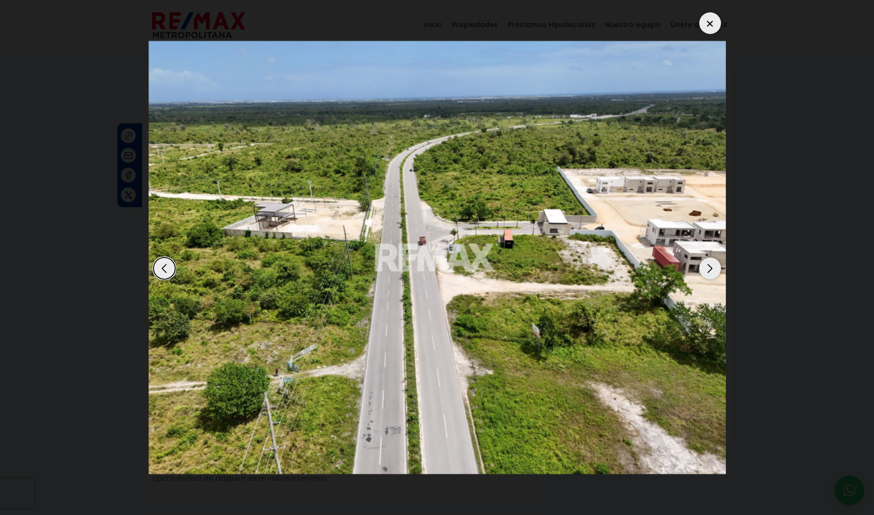
click at [709, 270] on div "Next slide" at bounding box center [710, 269] width 22 height 22
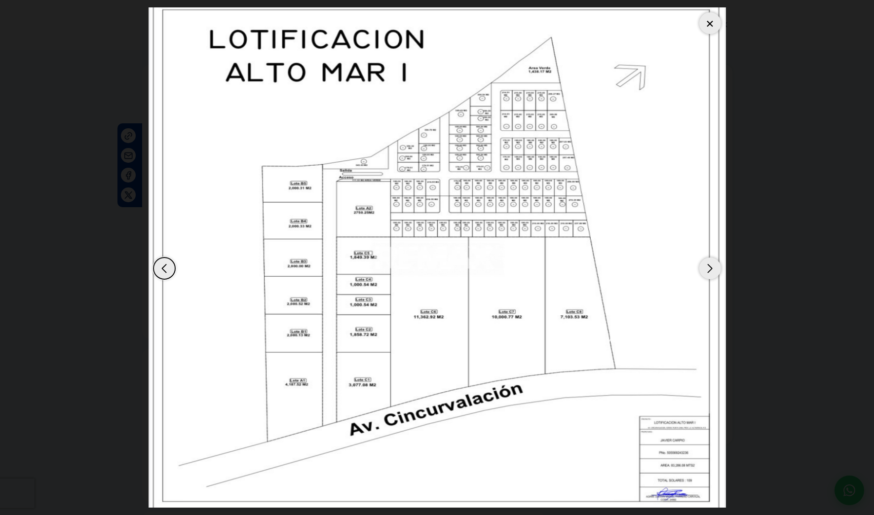
click at [711, 270] on div "Next slide" at bounding box center [710, 269] width 22 height 22
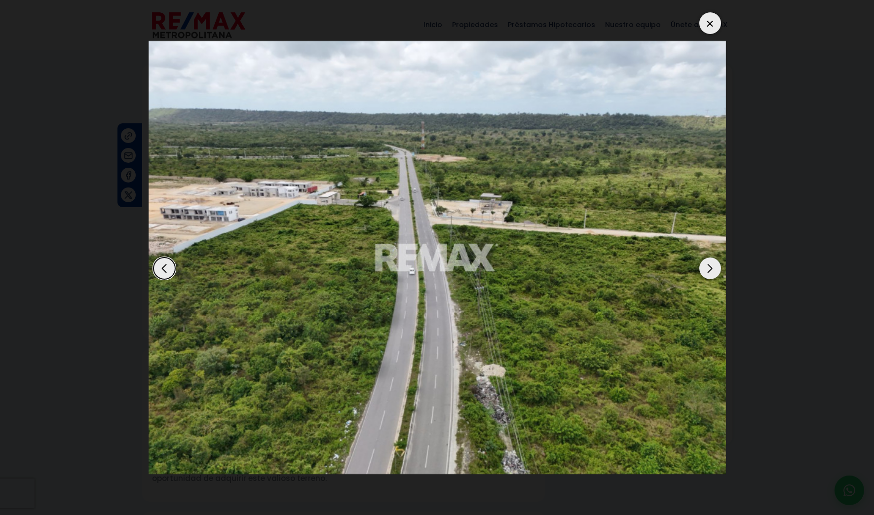
click at [711, 270] on div "Next slide" at bounding box center [710, 269] width 22 height 22
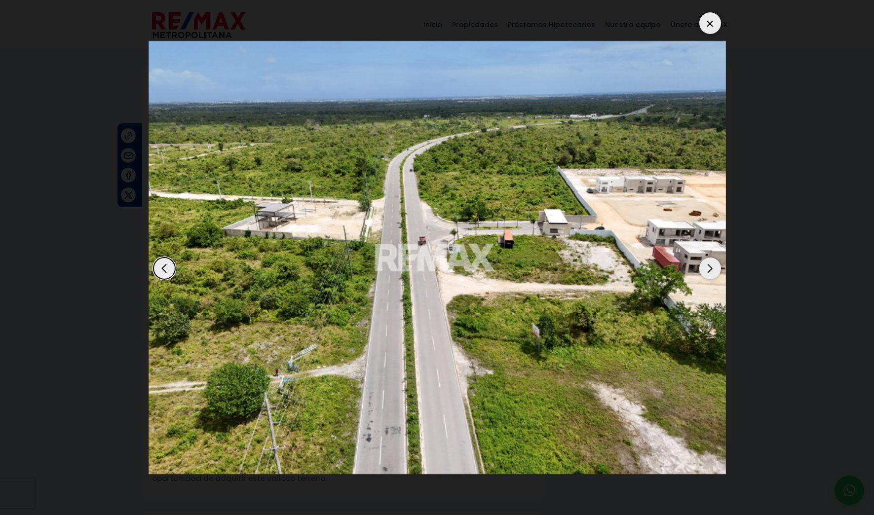
click at [709, 9] on div "3 / 3" at bounding box center [438, 257] width 578 height 501
click at [711, 21] on div at bounding box center [710, 23] width 22 height 22
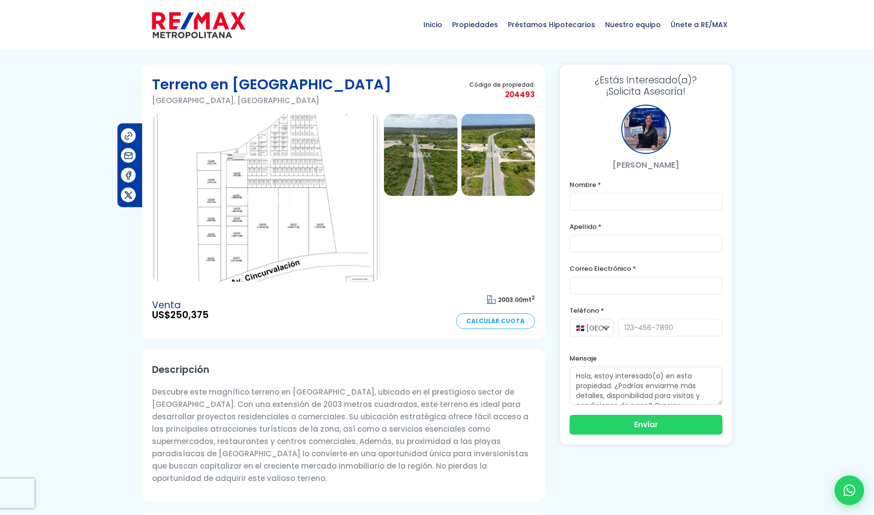
click at [305, 198] on img at bounding box center [266, 198] width 228 height 168
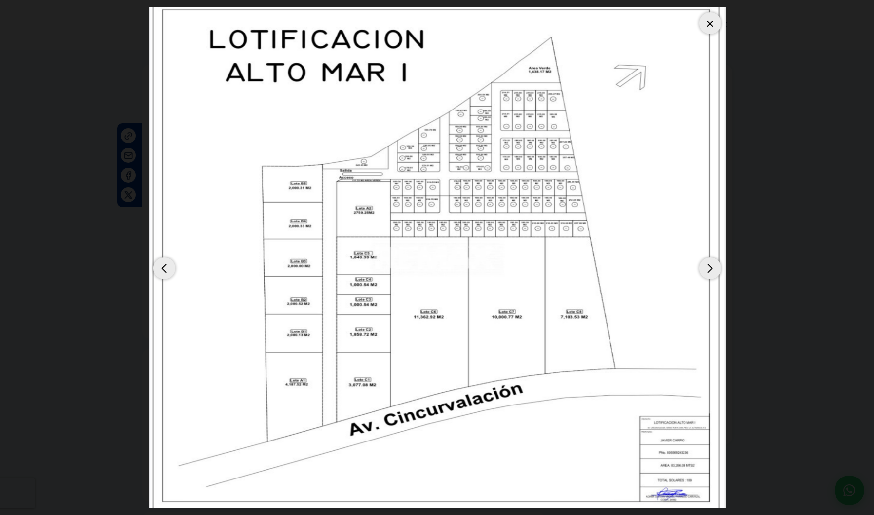
click at [708, 276] on div "Next slide" at bounding box center [710, 269] width 22 height 22
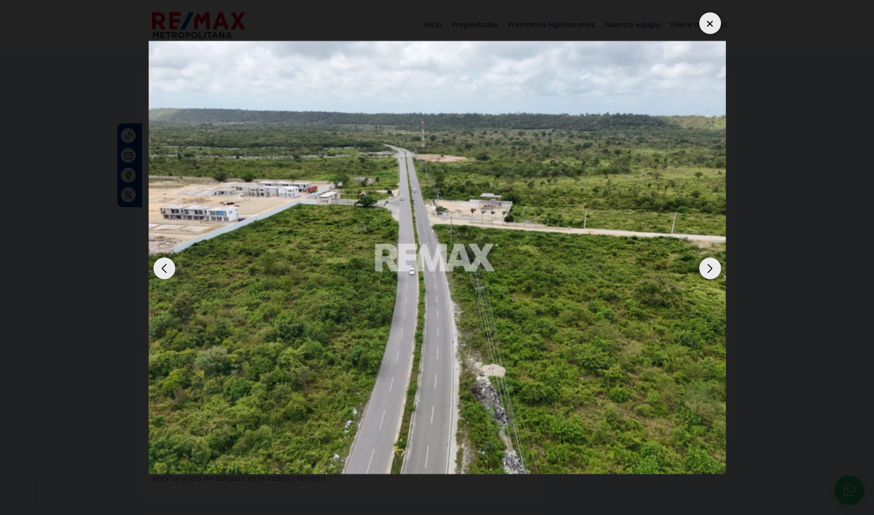
click at [711, 269] on div "Next slide" at bounding box center [710, 269] width 22 height 22
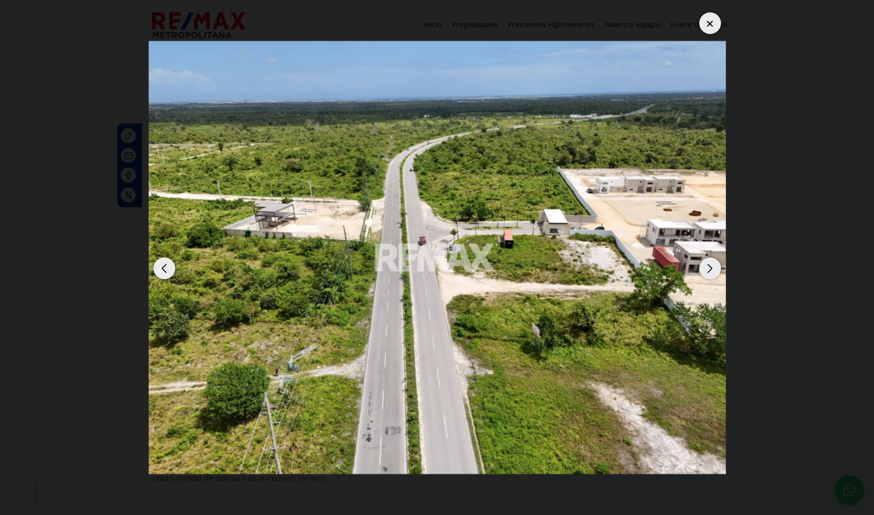
click at [712, 271] on div "Next slide" at bounding box center [710, 269] width 22 height 22
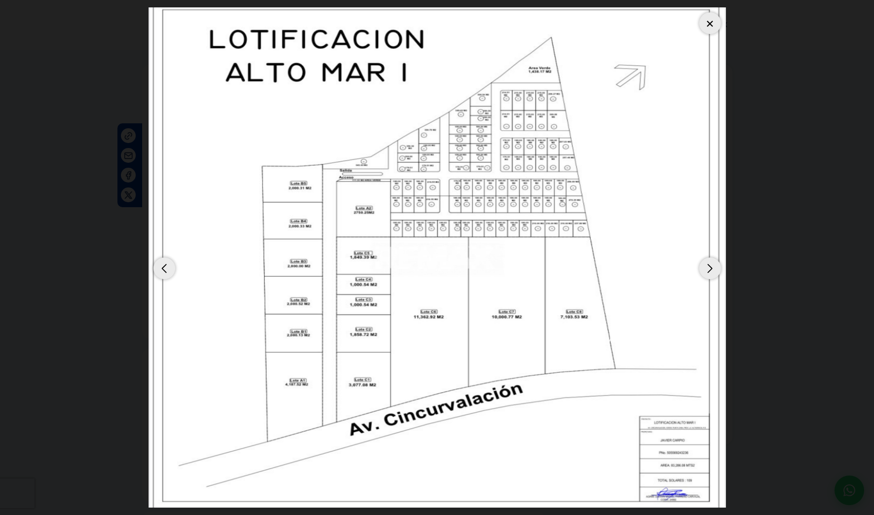
click at [711, 264] on div "Next slide" at bounding box center [710, 269] width 22 height 22
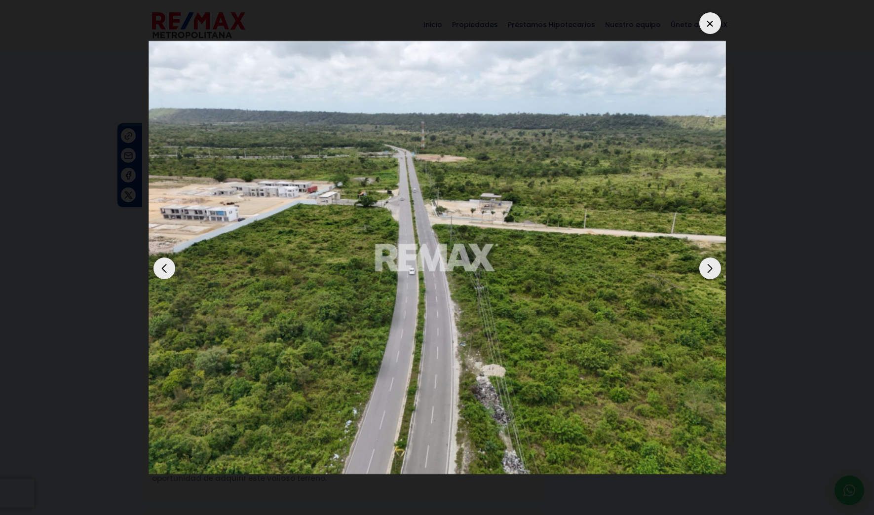
click at [711, 264] on div "Next slide" at bounding box center [710, 269] width 22 height 22
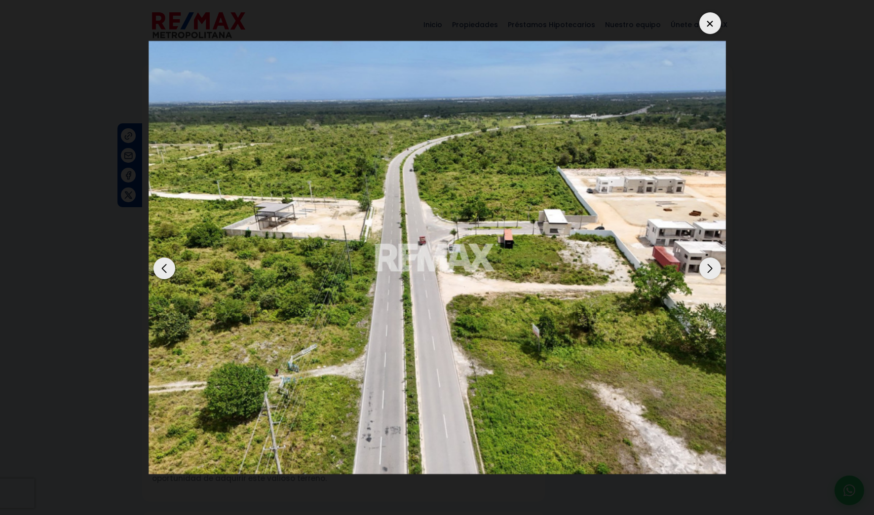
click at [711, 264] on div "Next slide" at bounding box center [710, 269] width 22 height 22
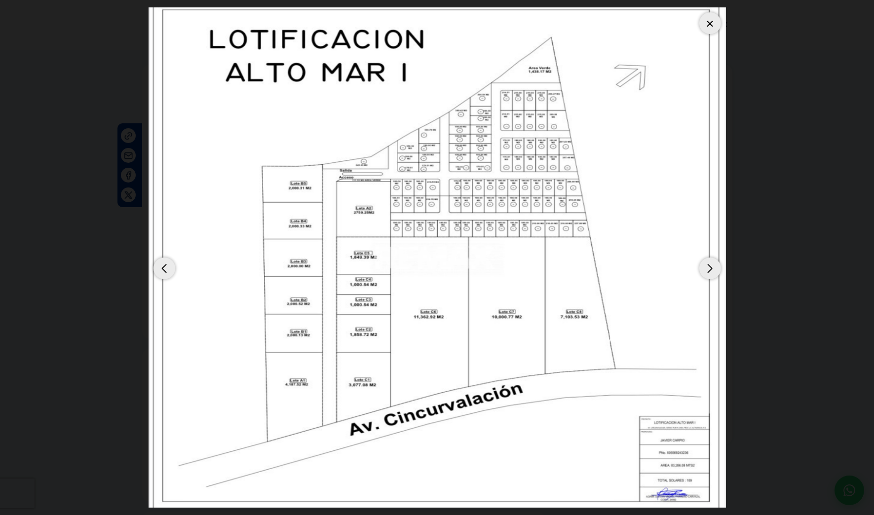
click at [711, 264] on div "Next slide" at bounding box center [710, 269] width 22 height 22
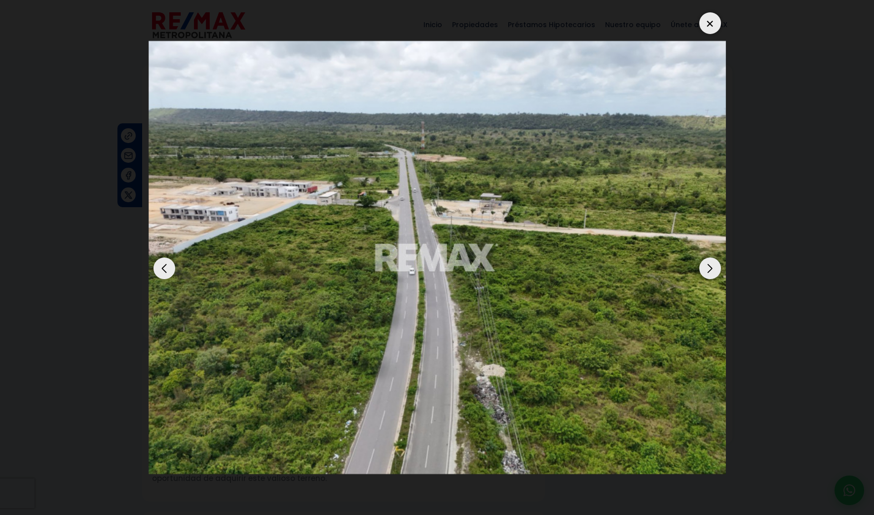
click at [711, 264] on div "Next slide" at bounding box center [710, 269] width 22 height 22
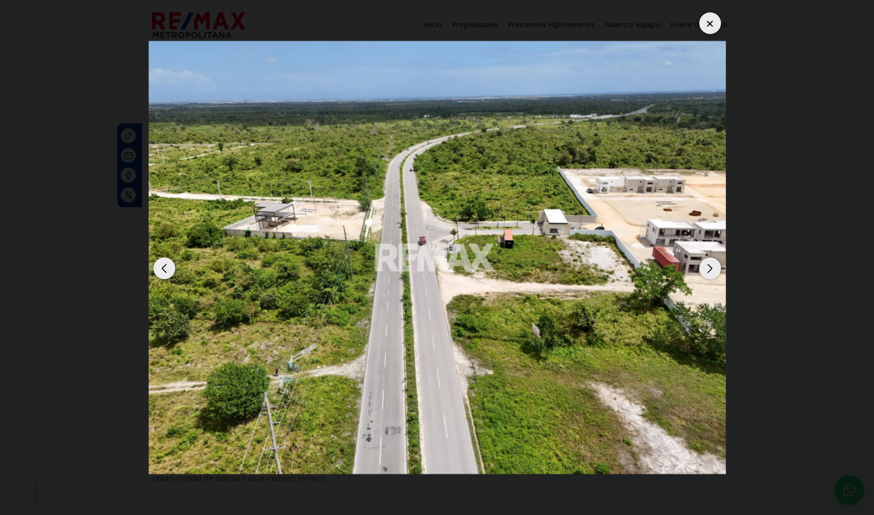
click at [707, 267] on div "Next slide" at bounding box center [710, 269] width 22 height 22
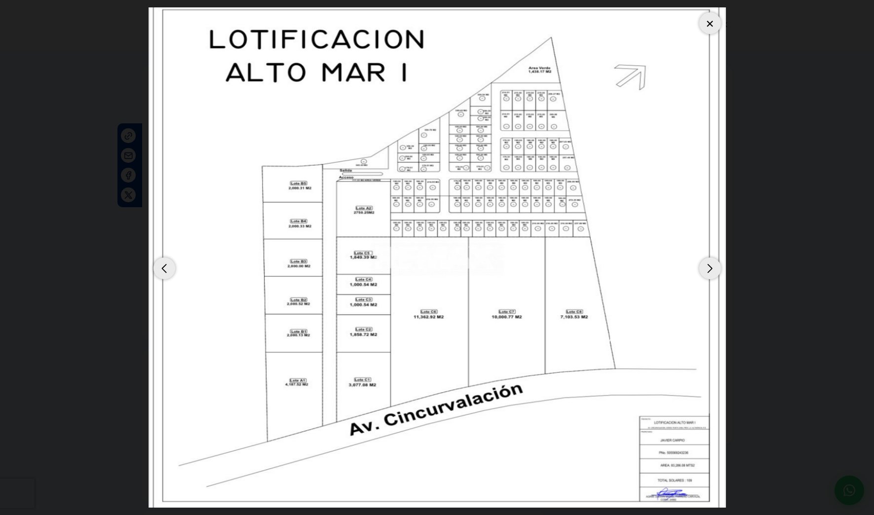
click at [714, 266] on div "Next slide" at bounding box center [710, 269] width 22 height 22
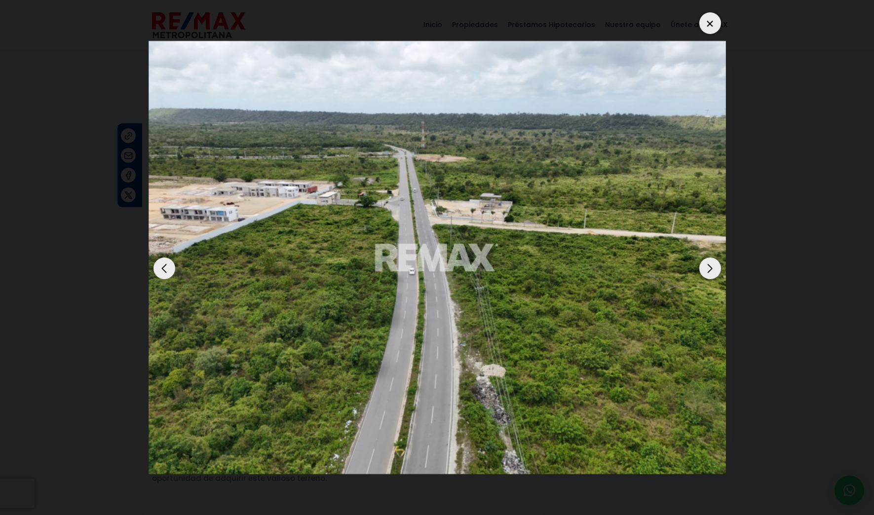
click at [710, 22] on div at bounding box center [710, 23] width 22 height 22
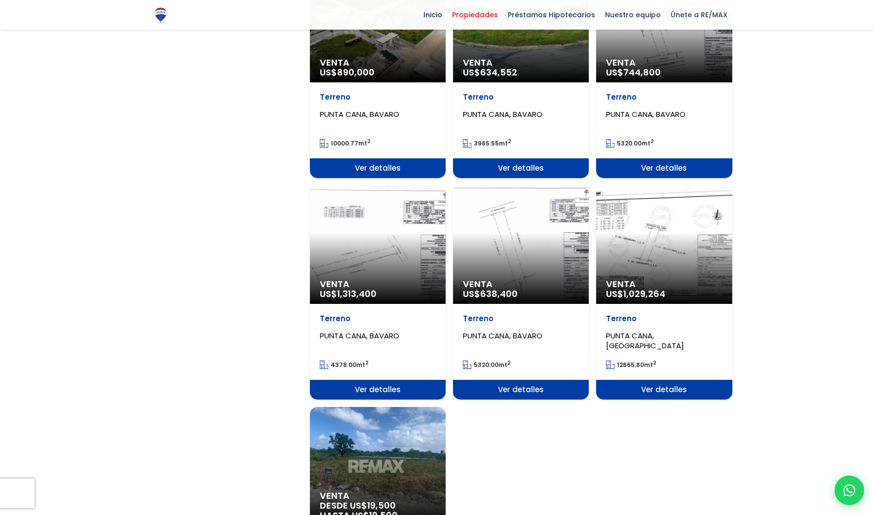
scroll to position [987, 0]
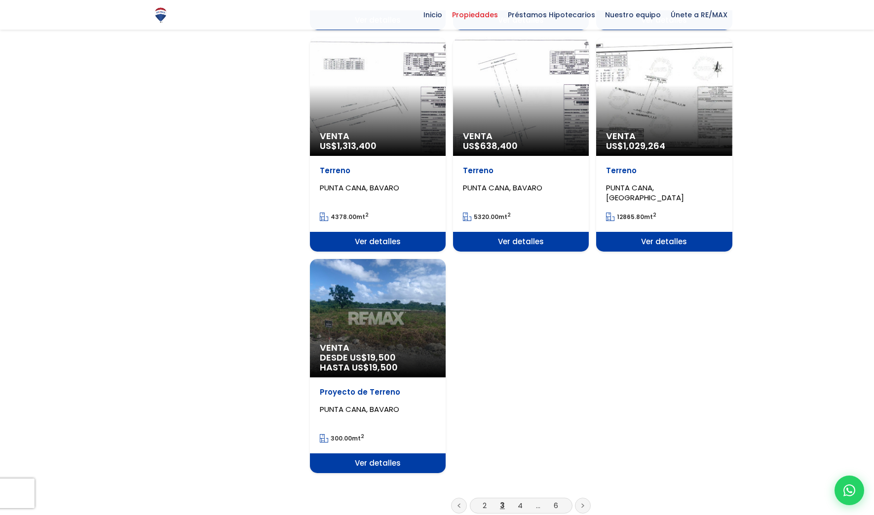
click at [366, 465] on span "Ver detalles" at bounding box center [378, 464] width 136 height 20
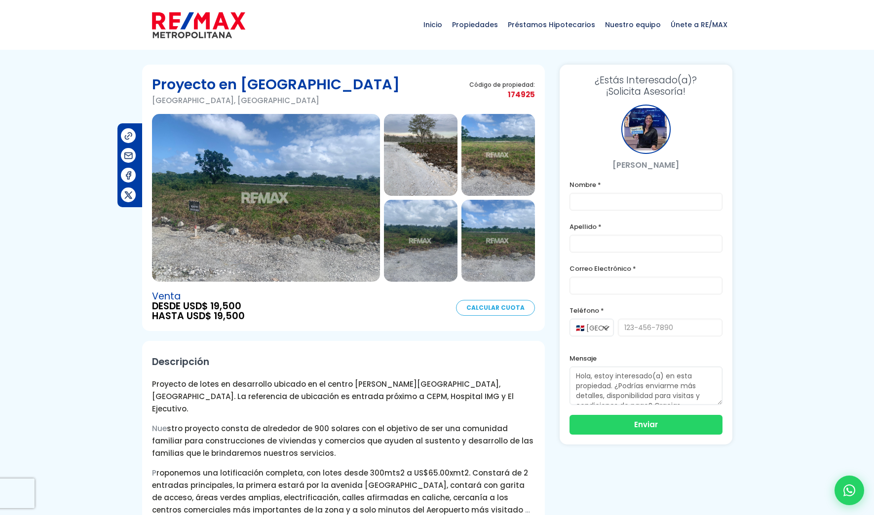
click at [185, 218] on img at bounding box center [266, 198] width 228 height 168
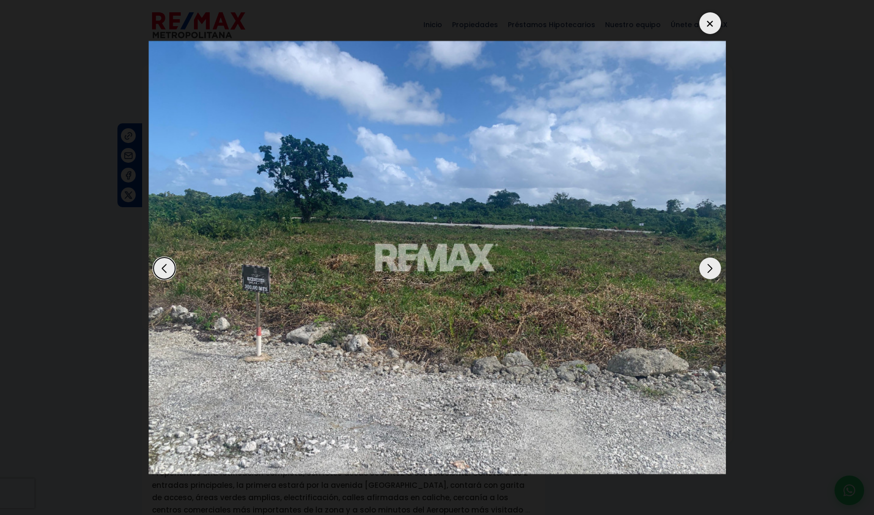
click at [710, 266] on div "Next slide" at bounding box center [710, 269] width 22 height 22
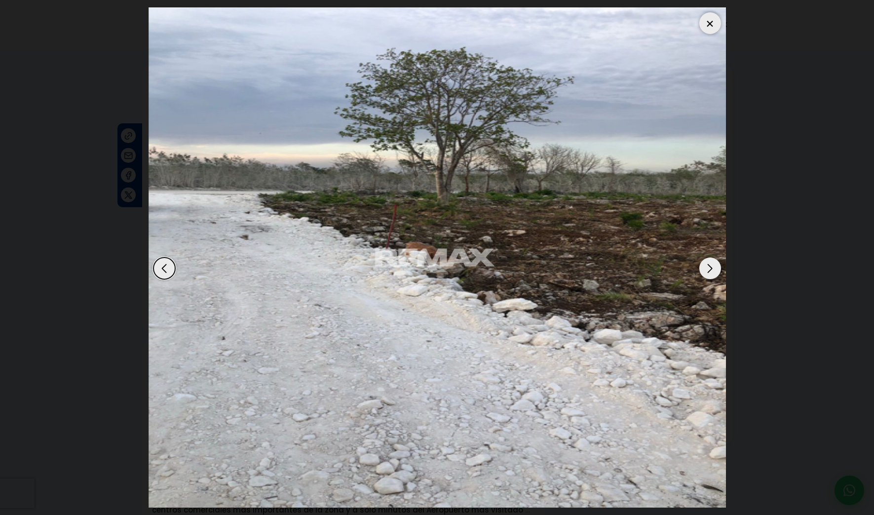
click at [710, 266] on div "Next slide" at bounding box center [710, 269] width 22 height 22
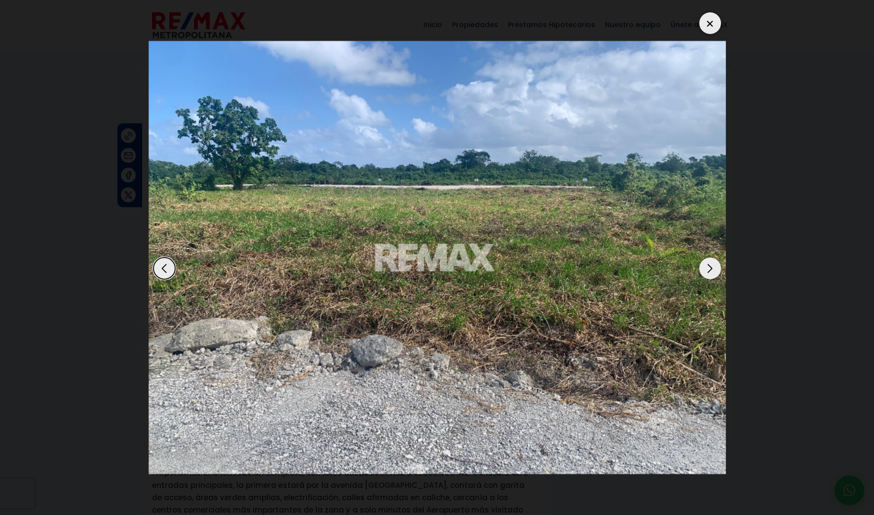
click at [710, 266] on div "Next slide" at bounding box center [710, 269] width 22 height 22
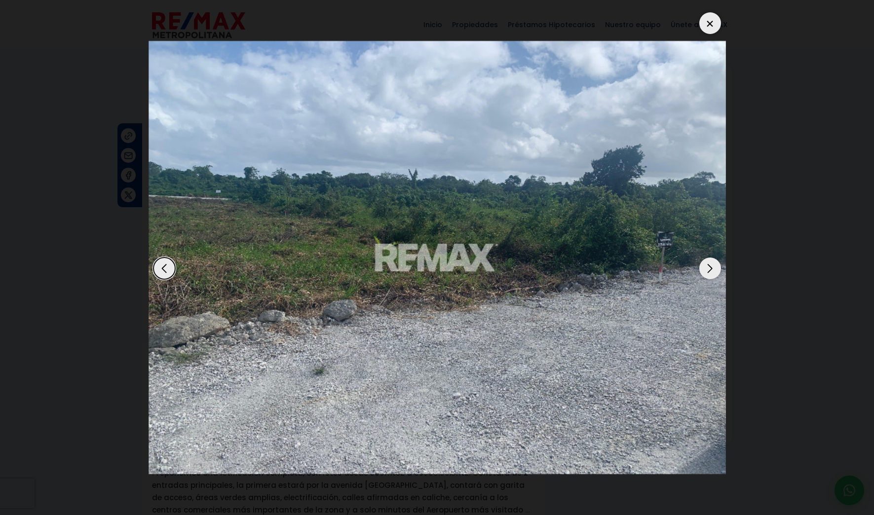
click at [710, 266] on div "Next slide" at bounding box center [710, 269] width 22 height 22
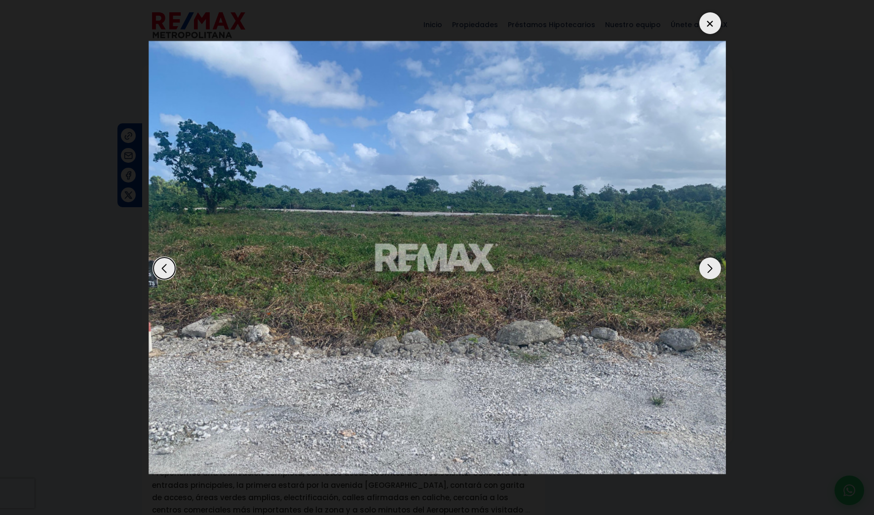
click at [710, 266] on div "Next slide" at bounding box center [710, 269] width 22 height 22
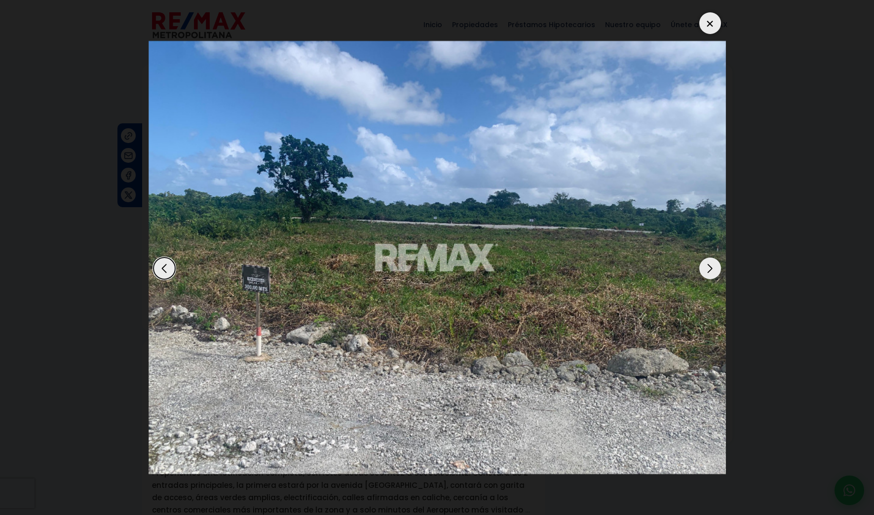
click at [710, 266] on div "Next slide" at bounding box center [710, 269] width 22 height 22
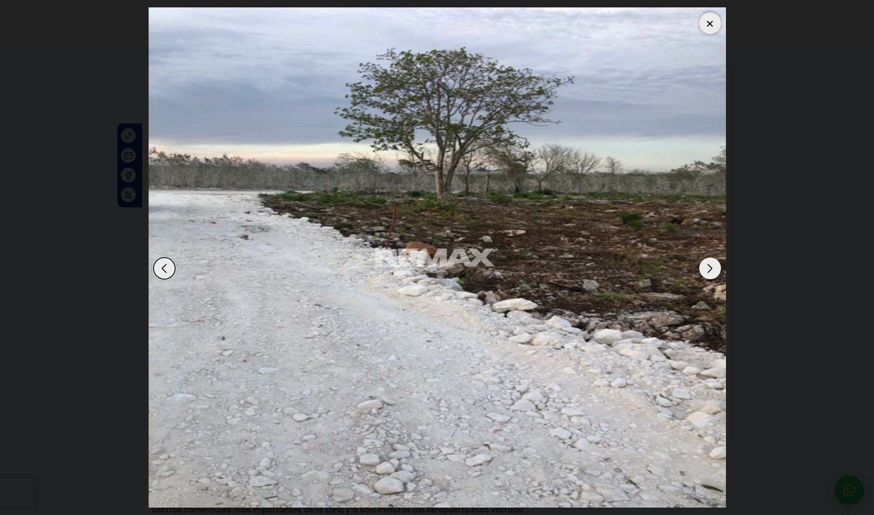
click at [714, 21] on div at bounding box center [710, 23] width 22 height 22
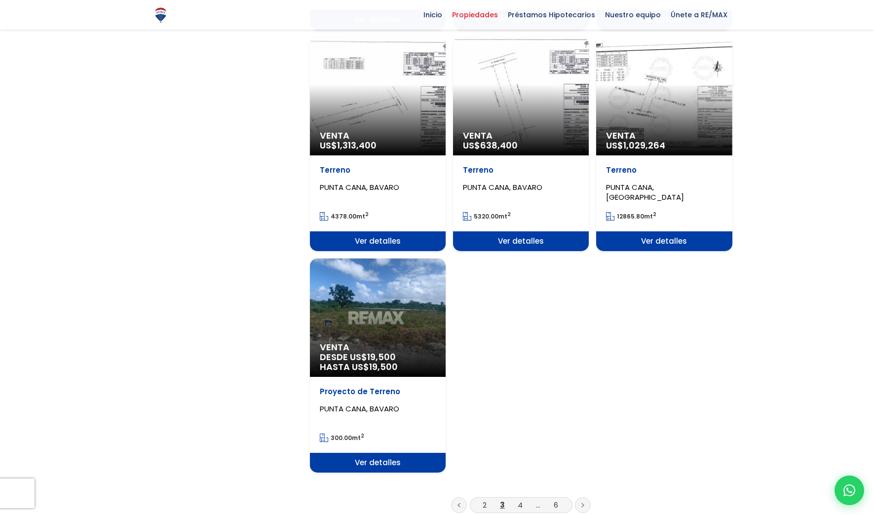
scroll to position [987, 0]
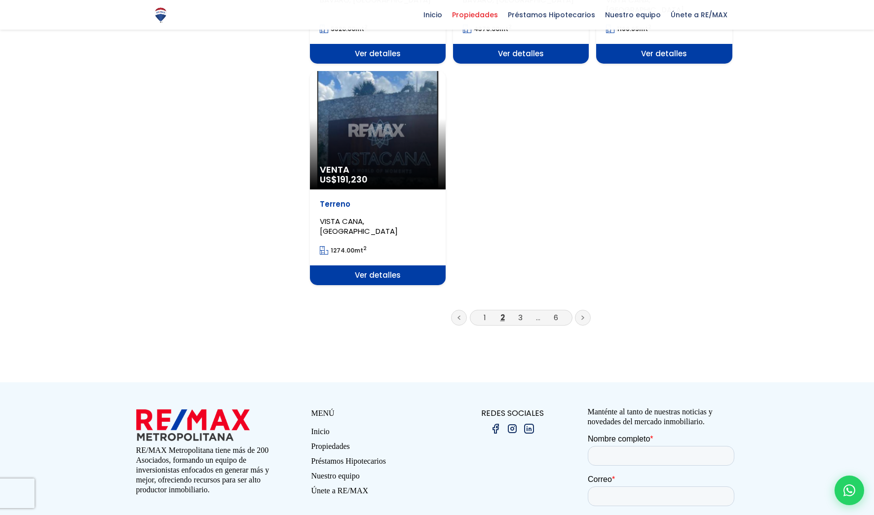
scroll to position [1185, 0]
click at [520, 313] on link "3" at bounding box center [520, 318] width 4 height 10
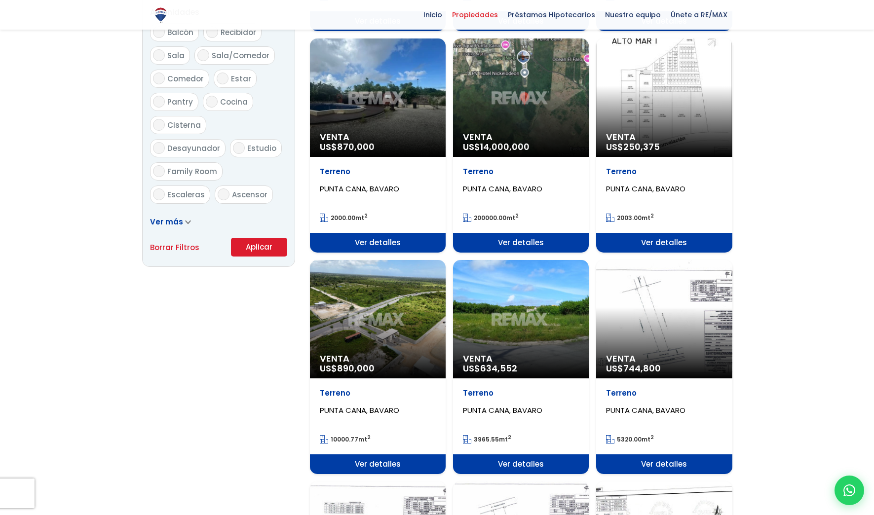
scroll to position [592, 0]
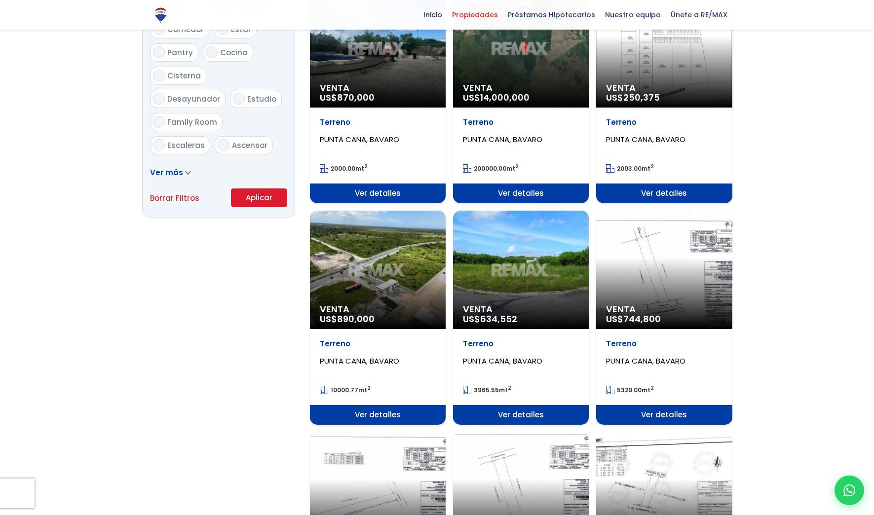
click at [363, 414] on span "Ver detalles" at bounding box center [378, 415] width 136 height 20
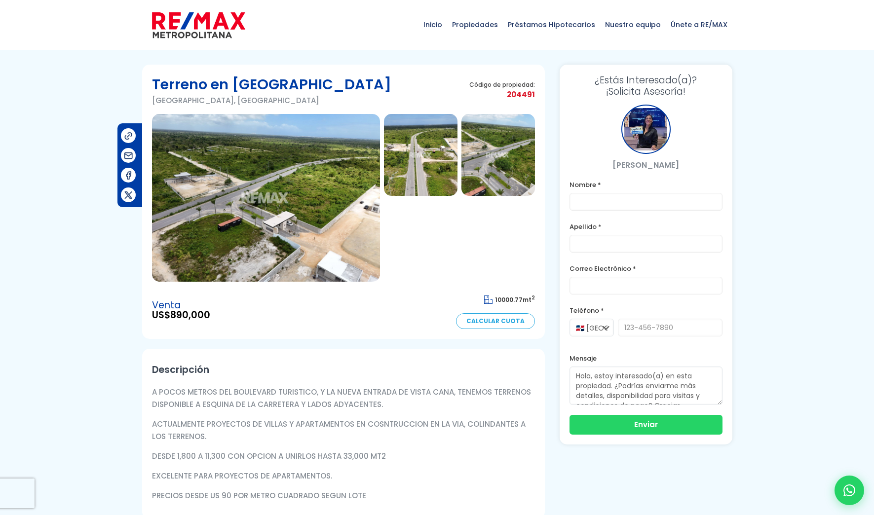
click at [430, 175] on img at bounding box center [421, 155] width 74 height 82
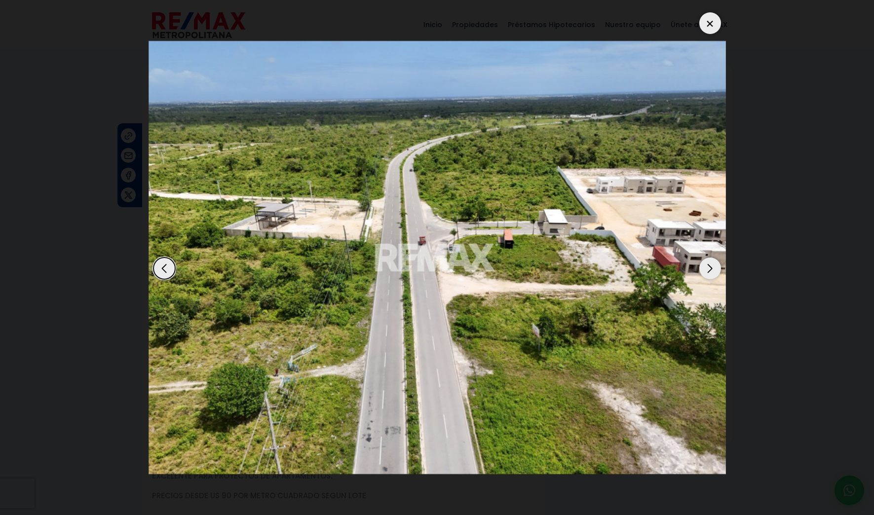
click at [709, 20] on div at bounding box center [710, 23] width 22 height 22
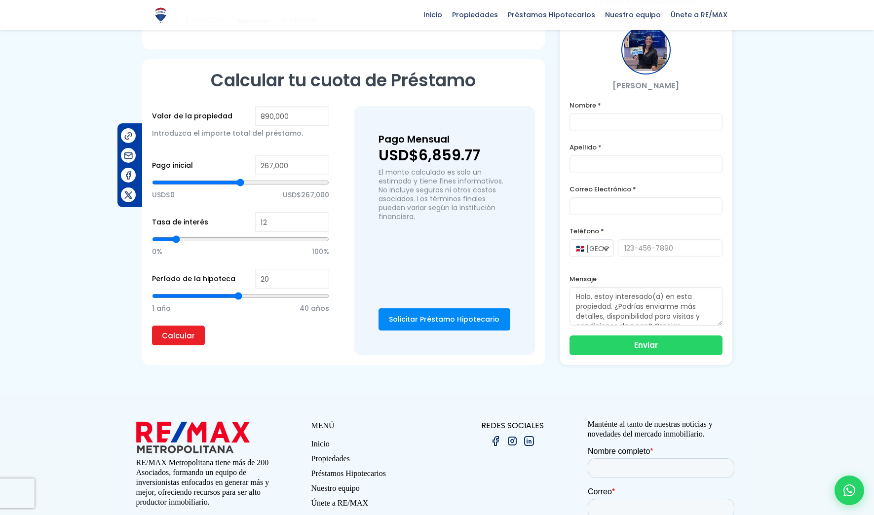
scroll to position [371, 0]
